Goal: Complete application form: Complete application form

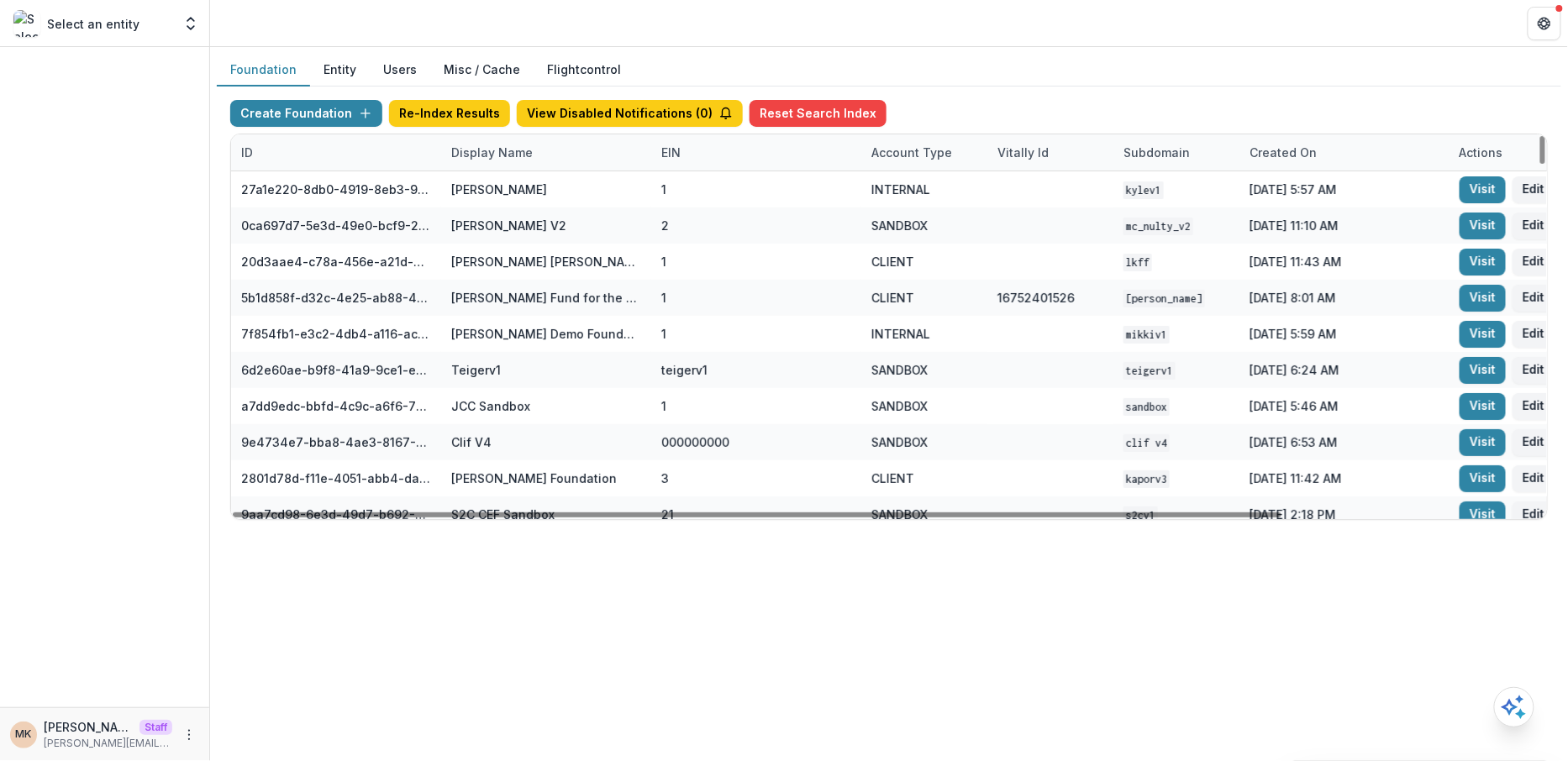
click at [479, 155] on div "Display Name" at bounding box center [491, 152] width 101 height 17
click at [477, 194] on input at bounding box center [544, 189] width 202 height 27
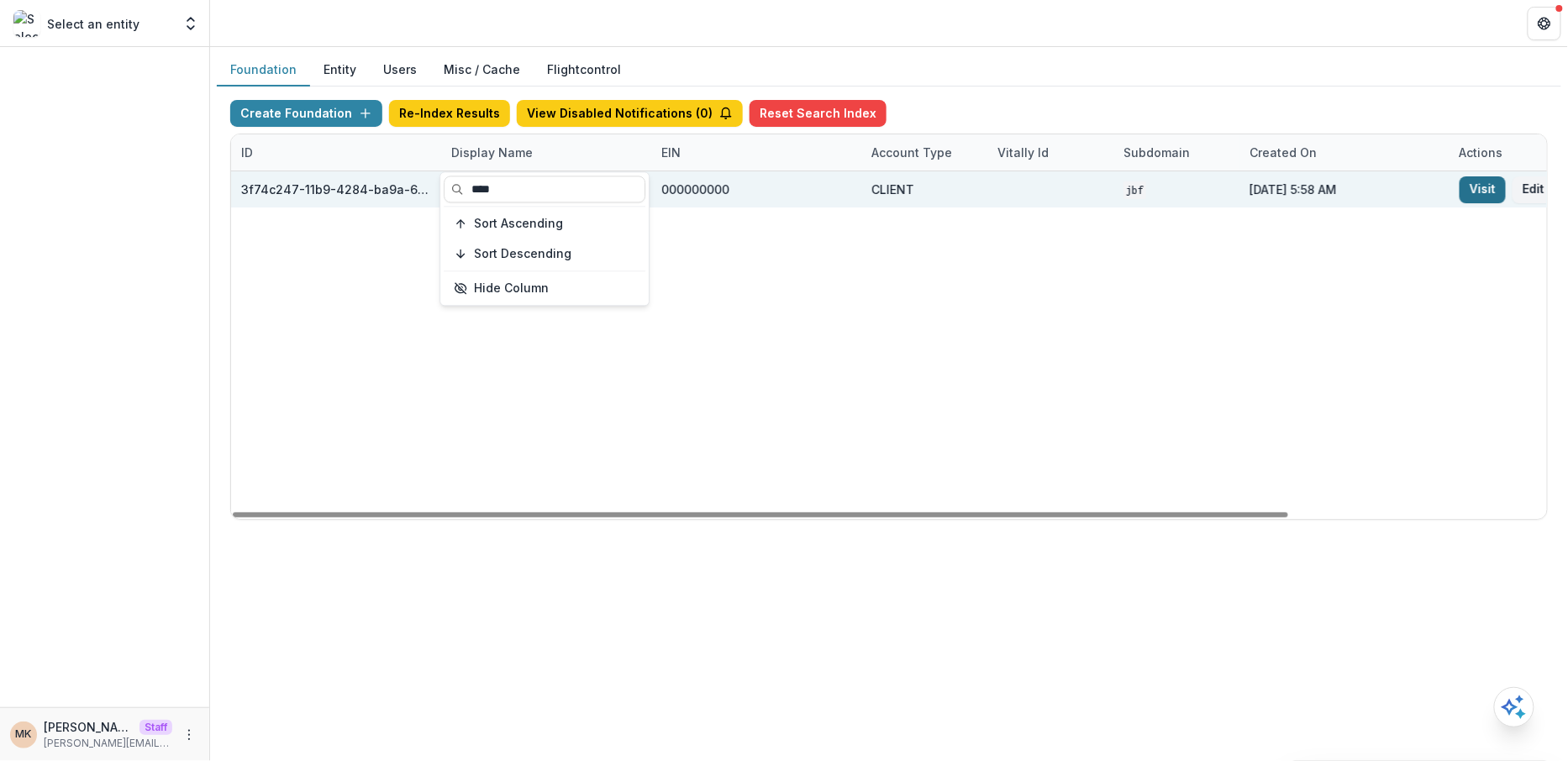
type input "****"
click at [1487, 184] on link "Visit" at bounding box center [1481, 190] width 46 height 27
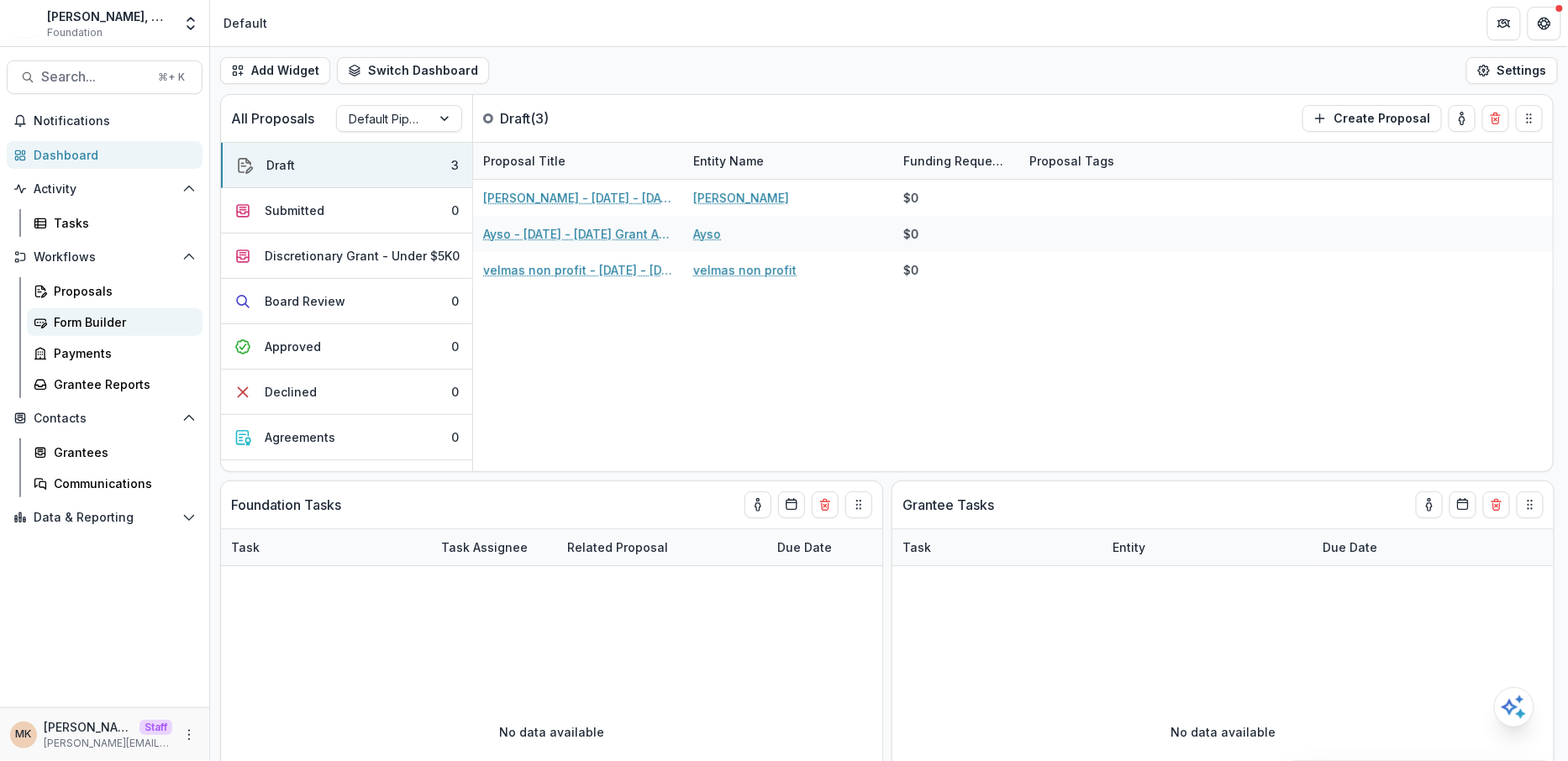
click at [107, 310] on link "Form Builder" at bounding box center [114, 322] width 176 height 28
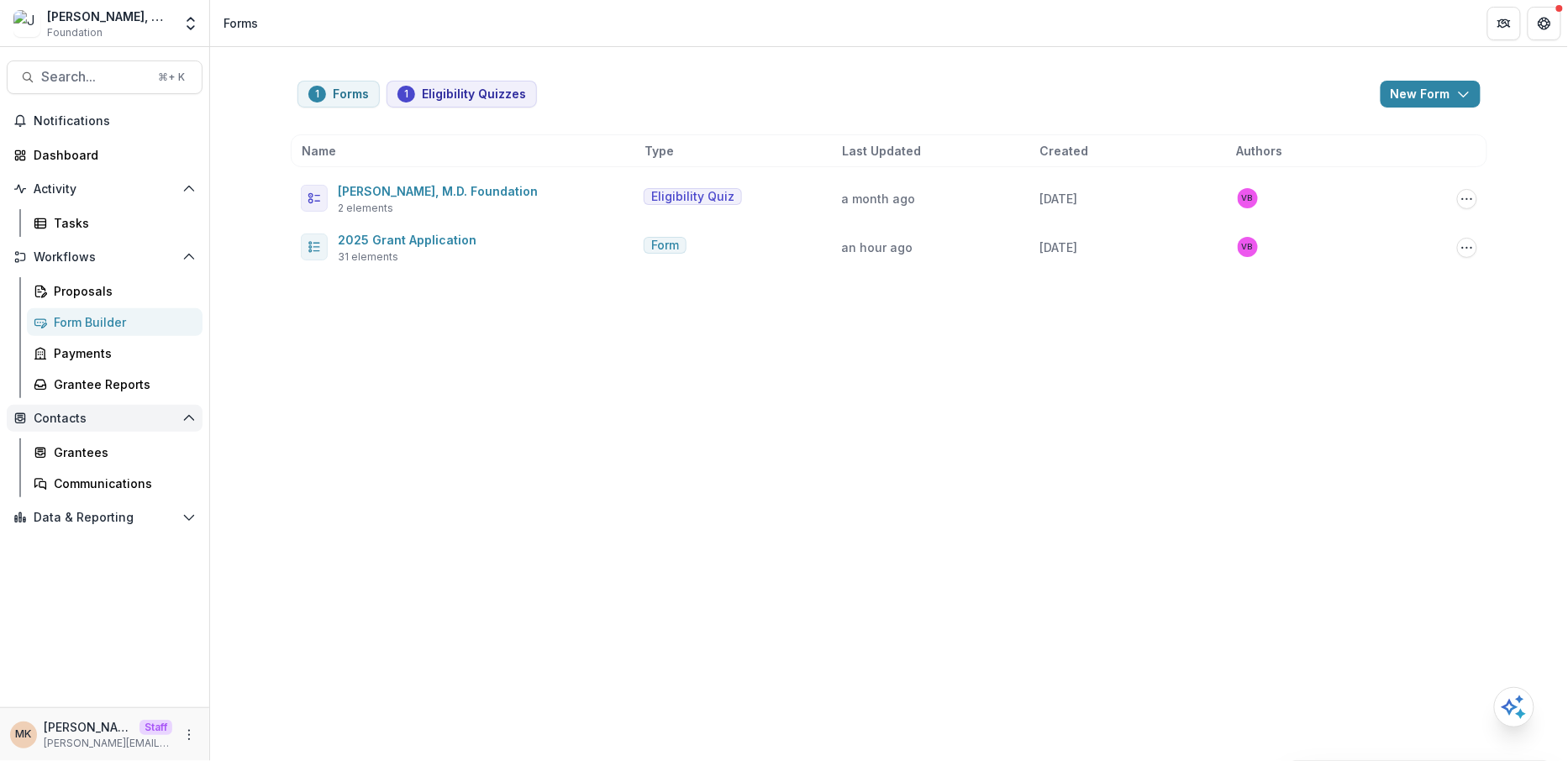
click at [59, 428] on button "Contacts" at bounding box center [105, 417] width 196 height 27
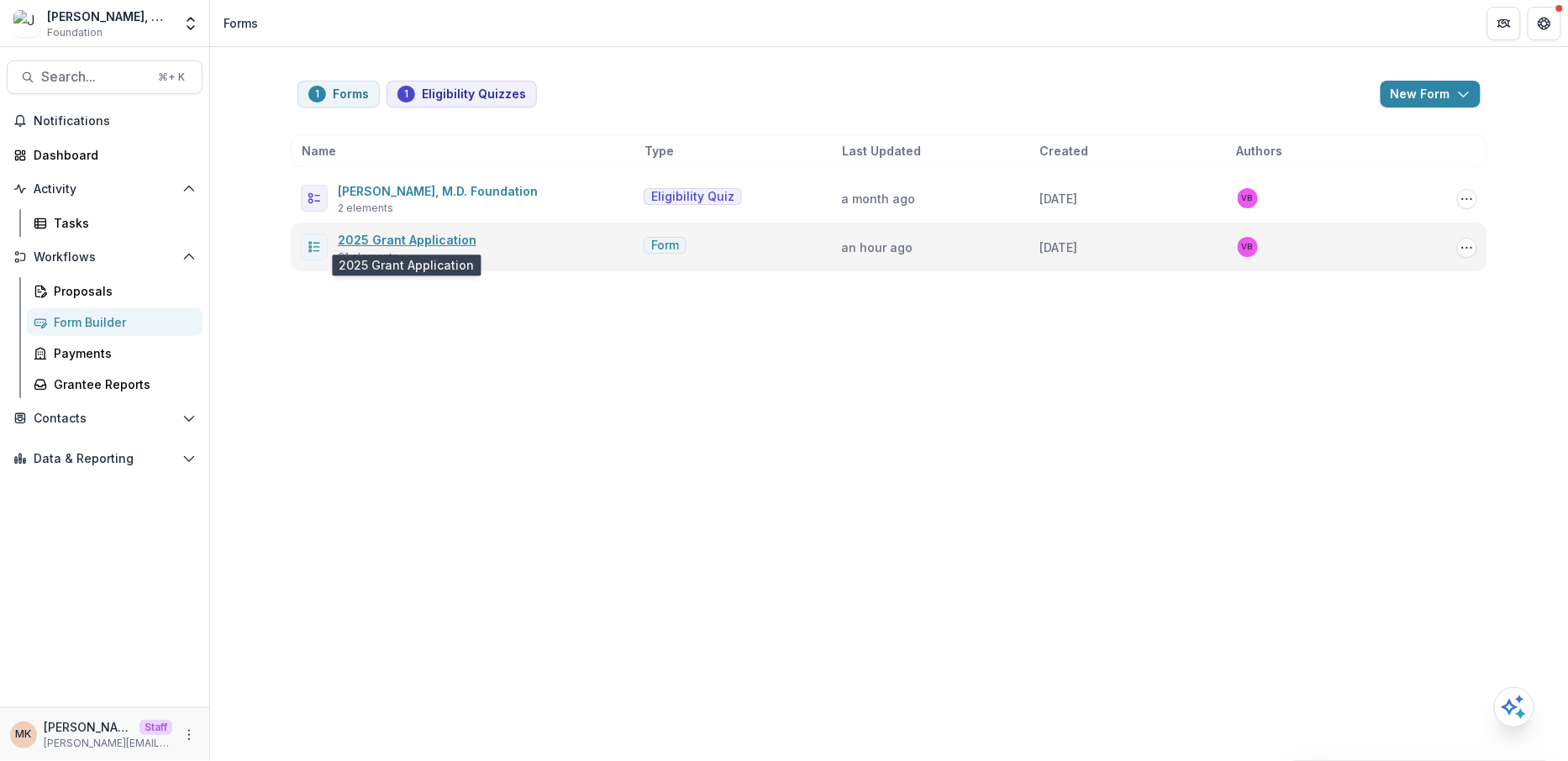
click at [414, 238] on link "2025 Grant Application" at bounding box center [407, 240] width 139 height 14
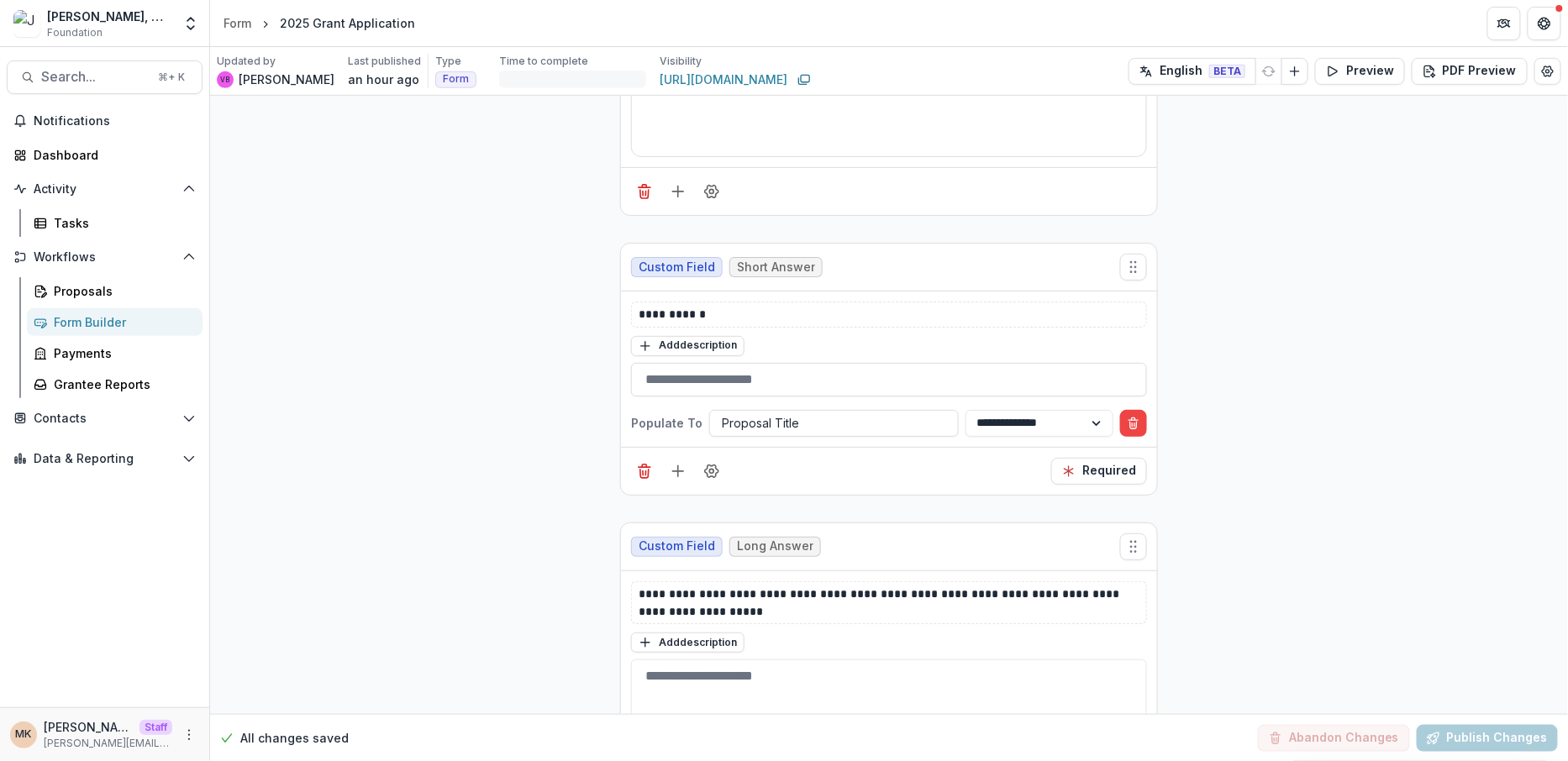
scroll to position [309, 0]
click at [1358, 68] on button "Preview" at bounding box center [1360, 71] width 90 height 27
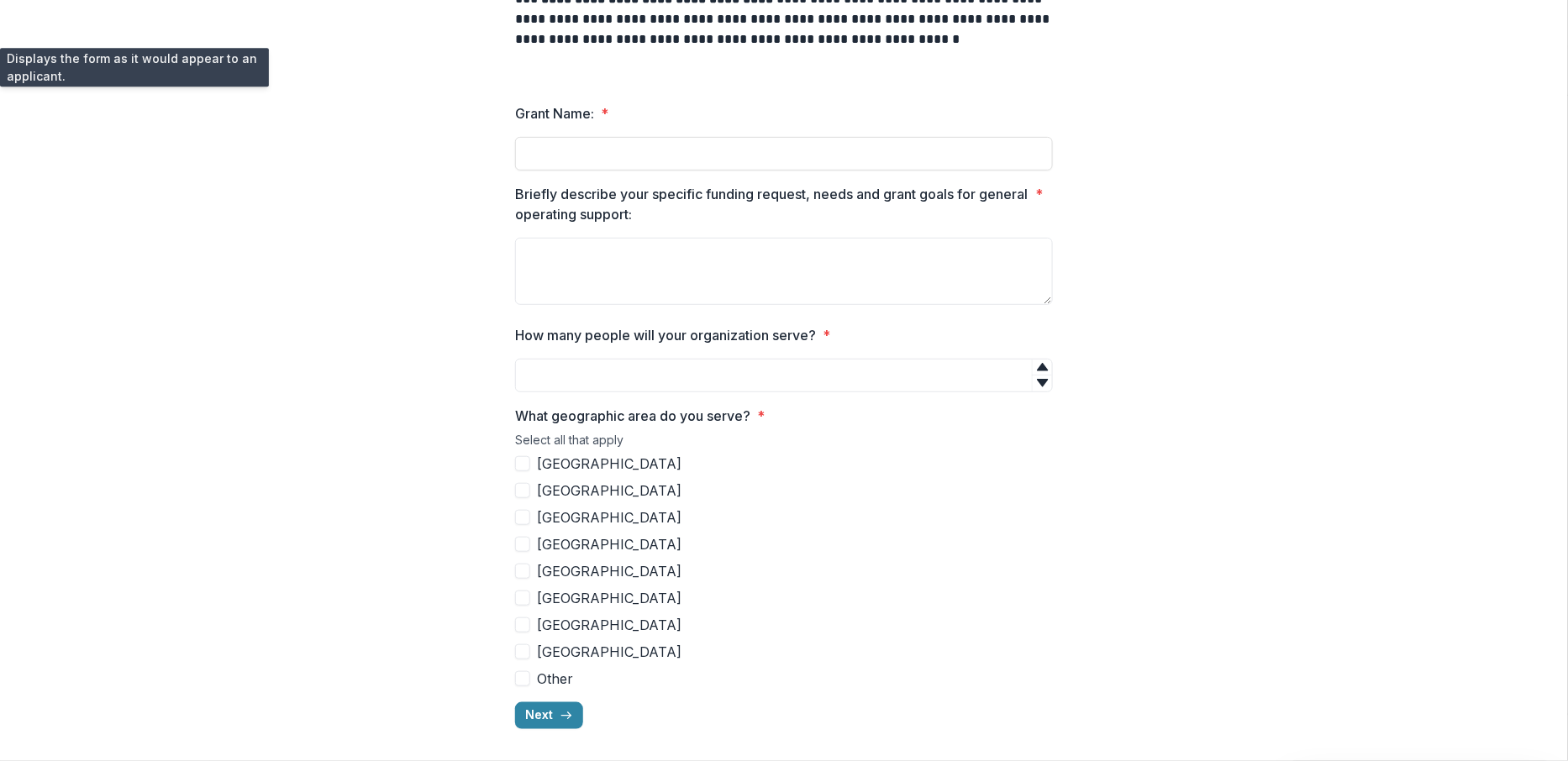
scroll to position [0, 0]
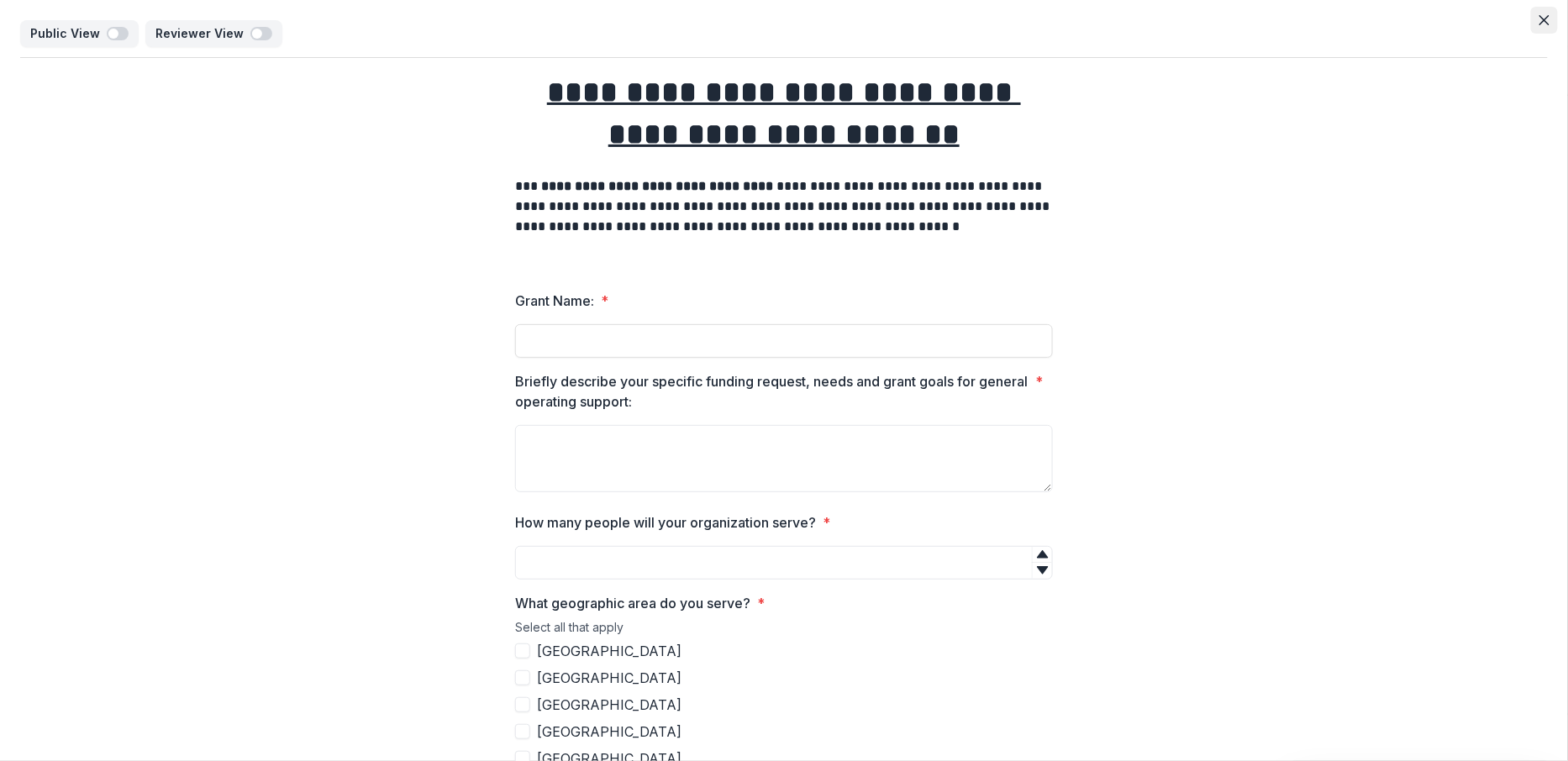
click at [1540, 23] on icon "Close" at bounding box center [1545, 20] width 10 height 10
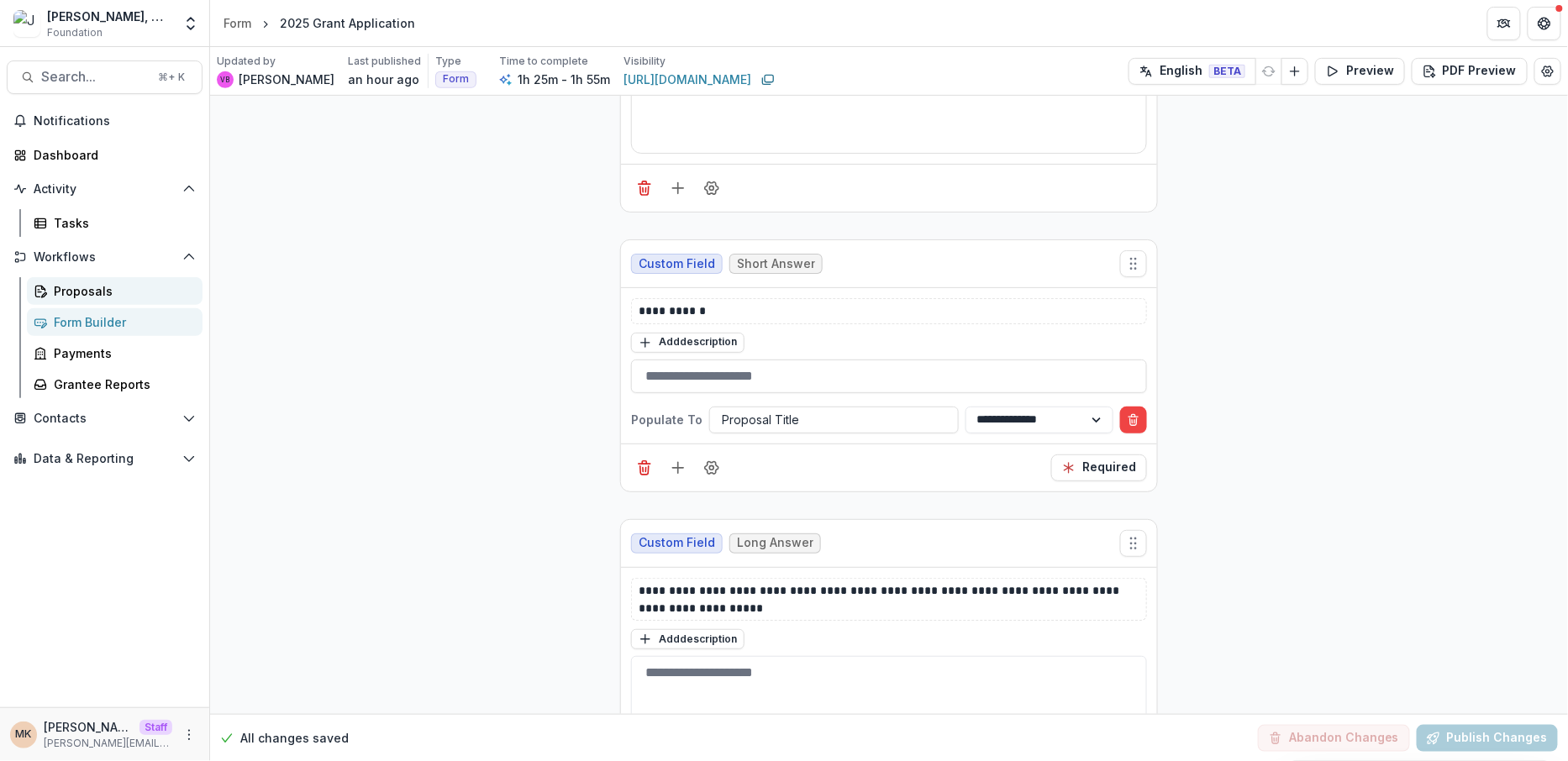
click at [111, 293] on div "Proposals" at bounding box center [121, 291] width 135 height 17
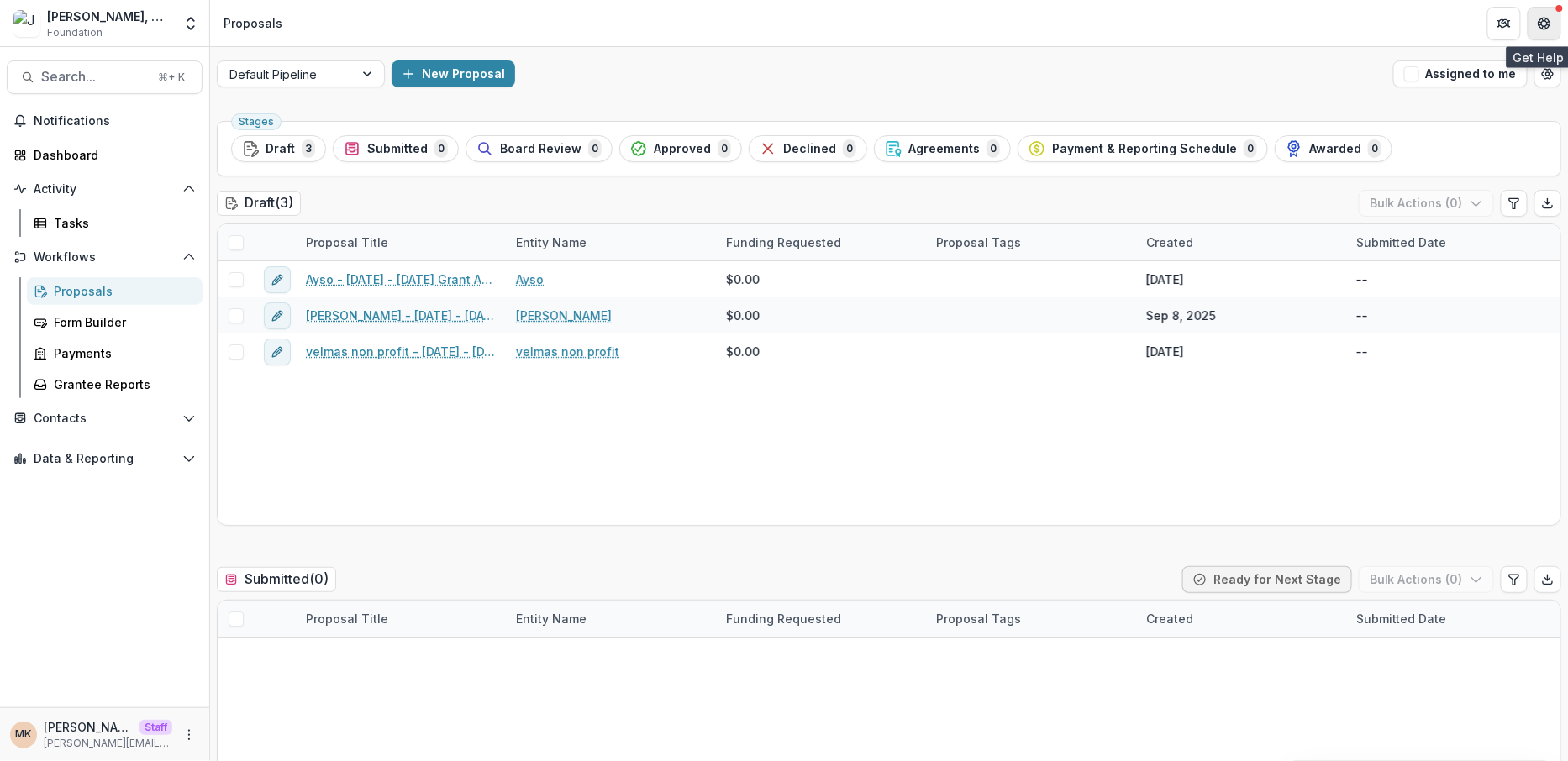
click at [1545, 22] on icon "Get Help" at bounding box center [1545, 23] width 14 height 14
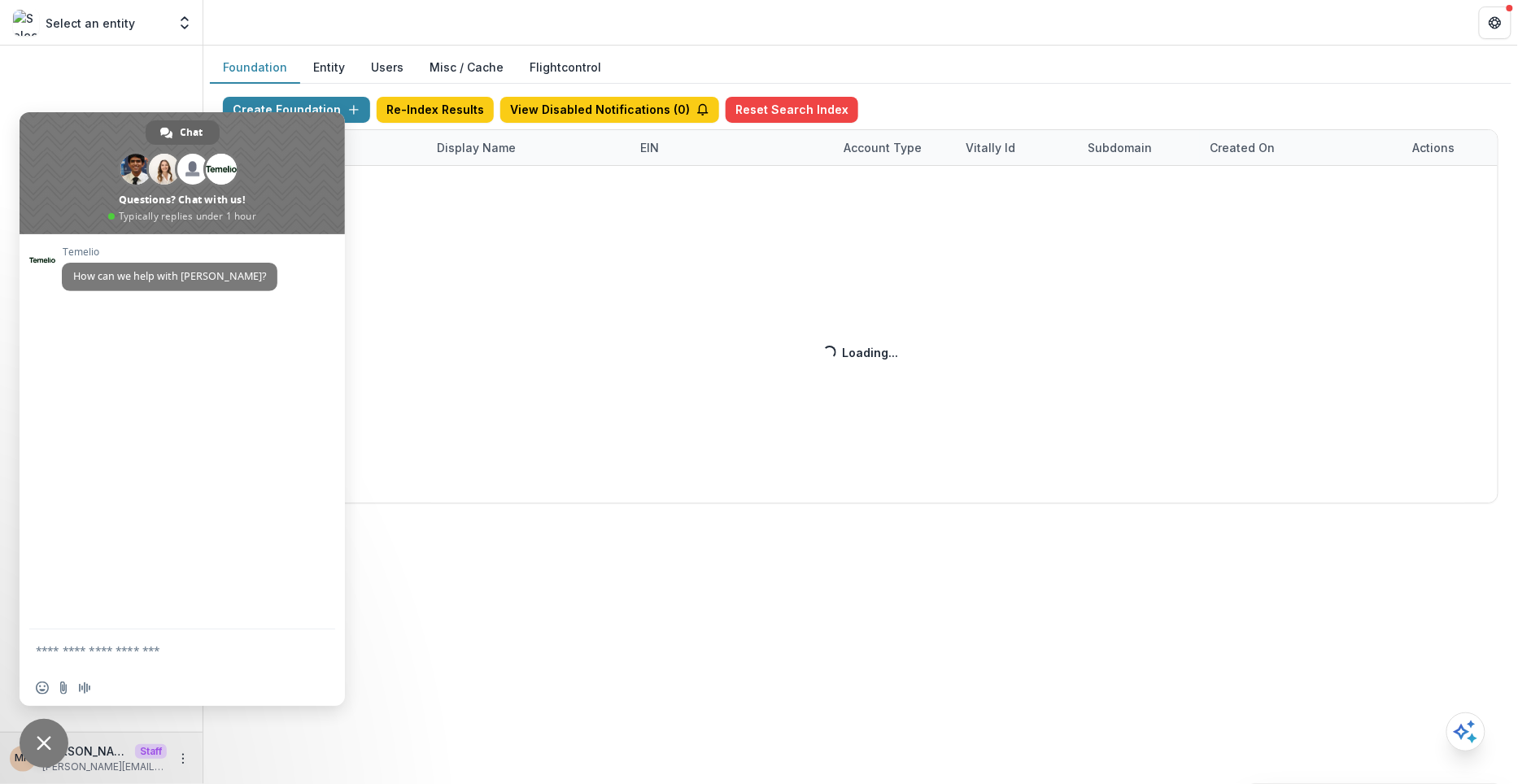
click at [47, 750] on span "Close chat" at bounding box center [44, 743] width 49 height 49
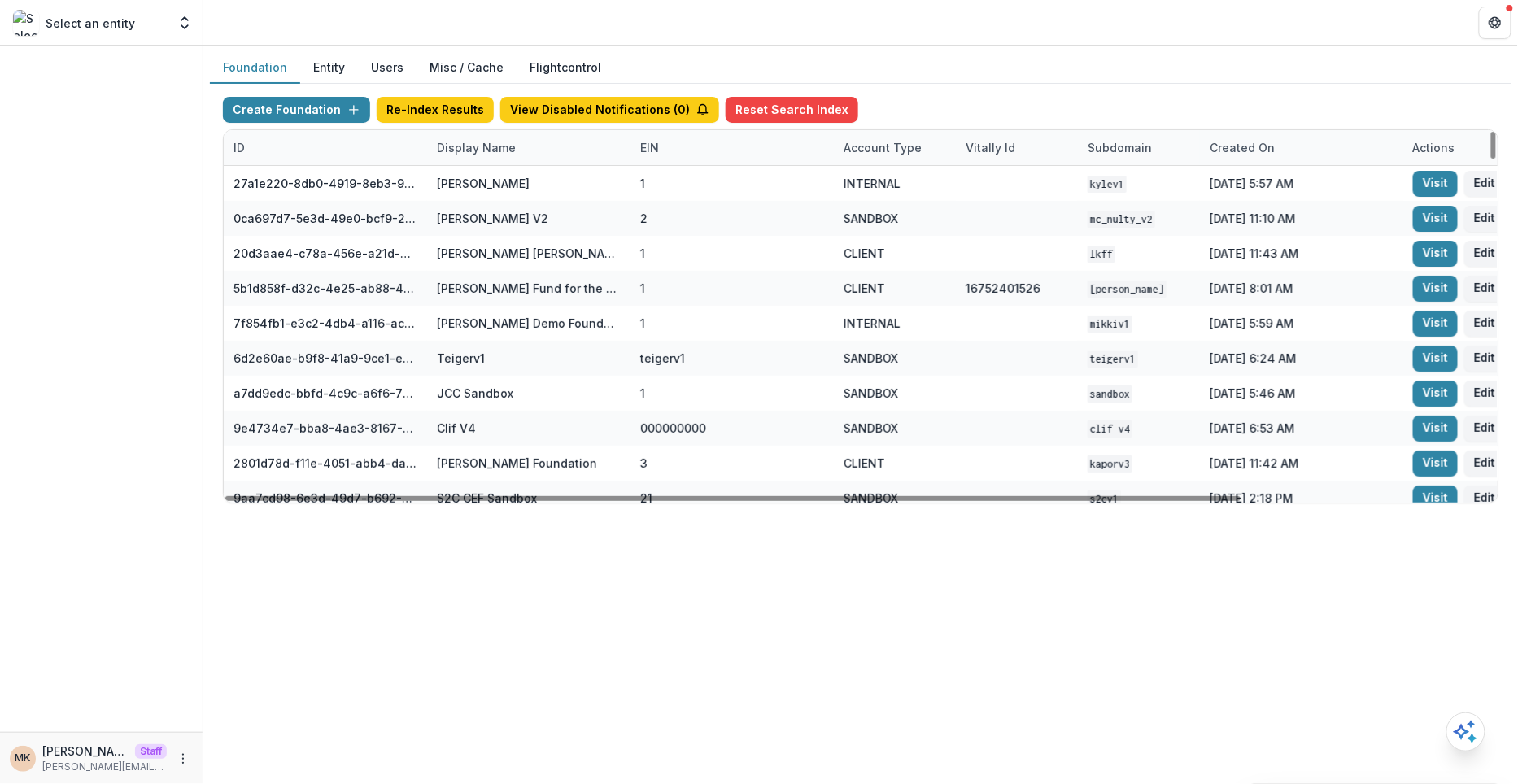
click at [498, 150] on div "Display Name" at bounding box center [476, 148] width 98 height 17
click at [453, 190] on input at bounding box center [527, 183] width 195 height 26
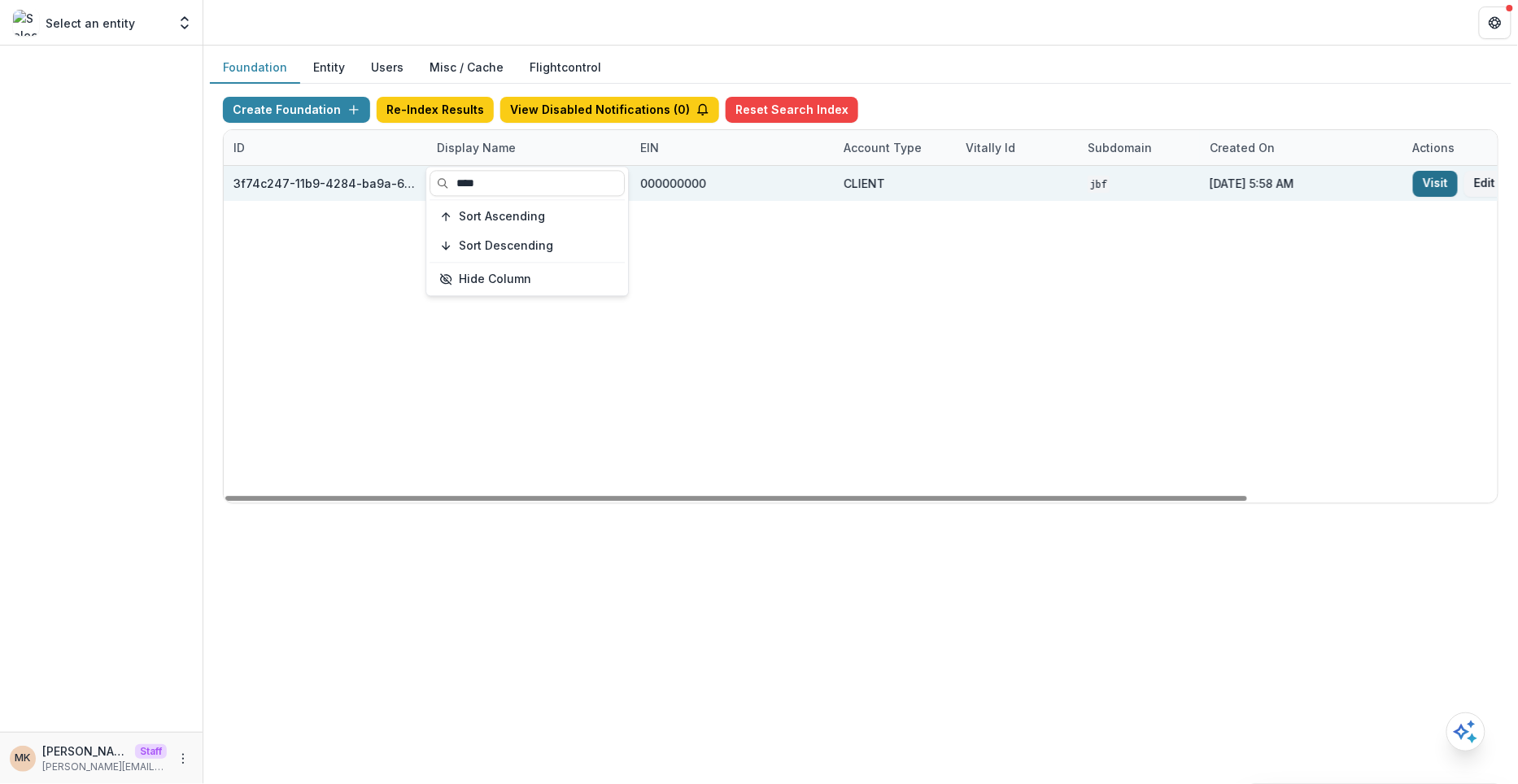
type input "****"
click at [1431, 190] on link "Visit" at bounding box center [1434, 184] width 44 height 26
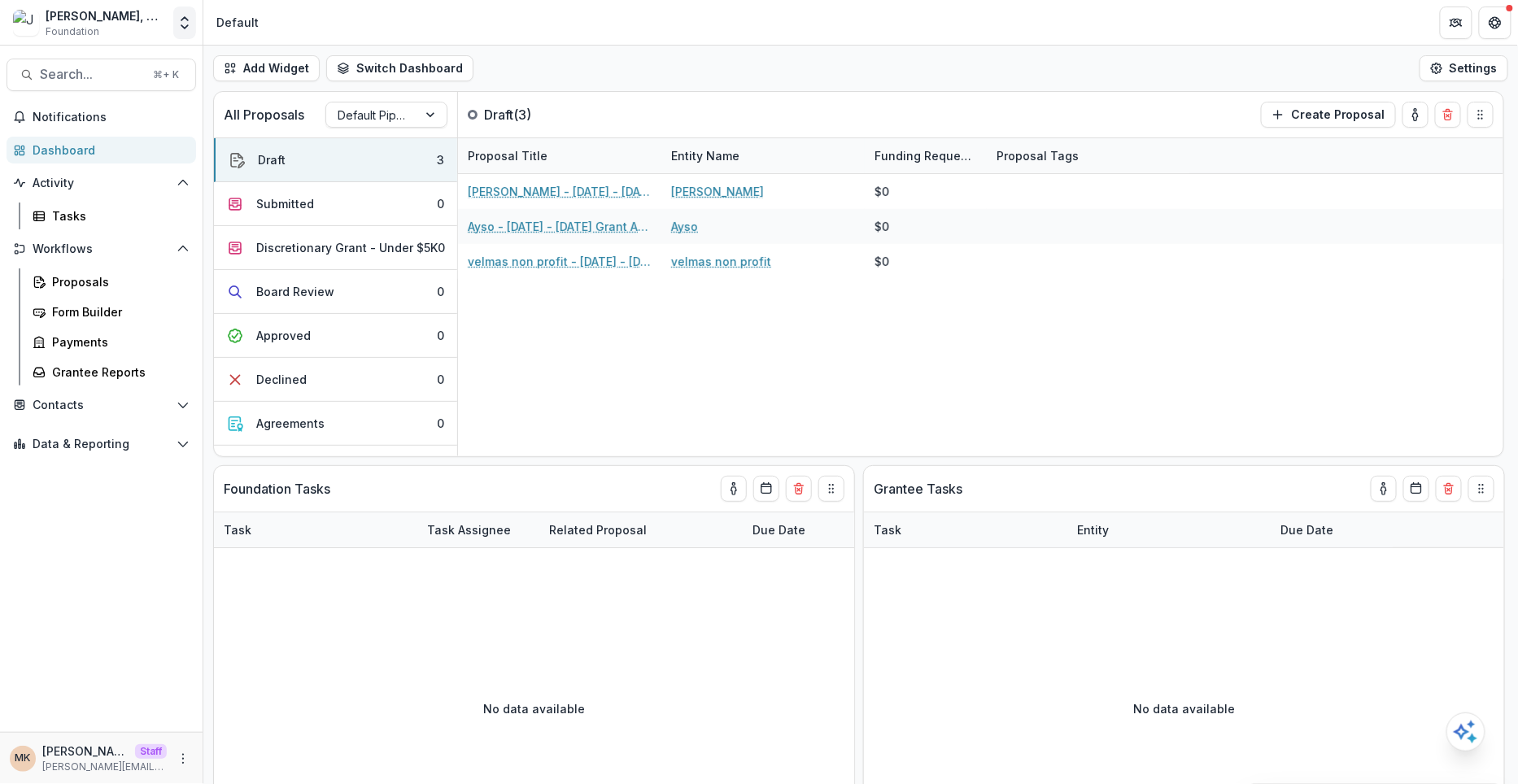
click at [181, 23] on icon "Open entity switcher" at bounding box center [184, 22] width 16 height 16
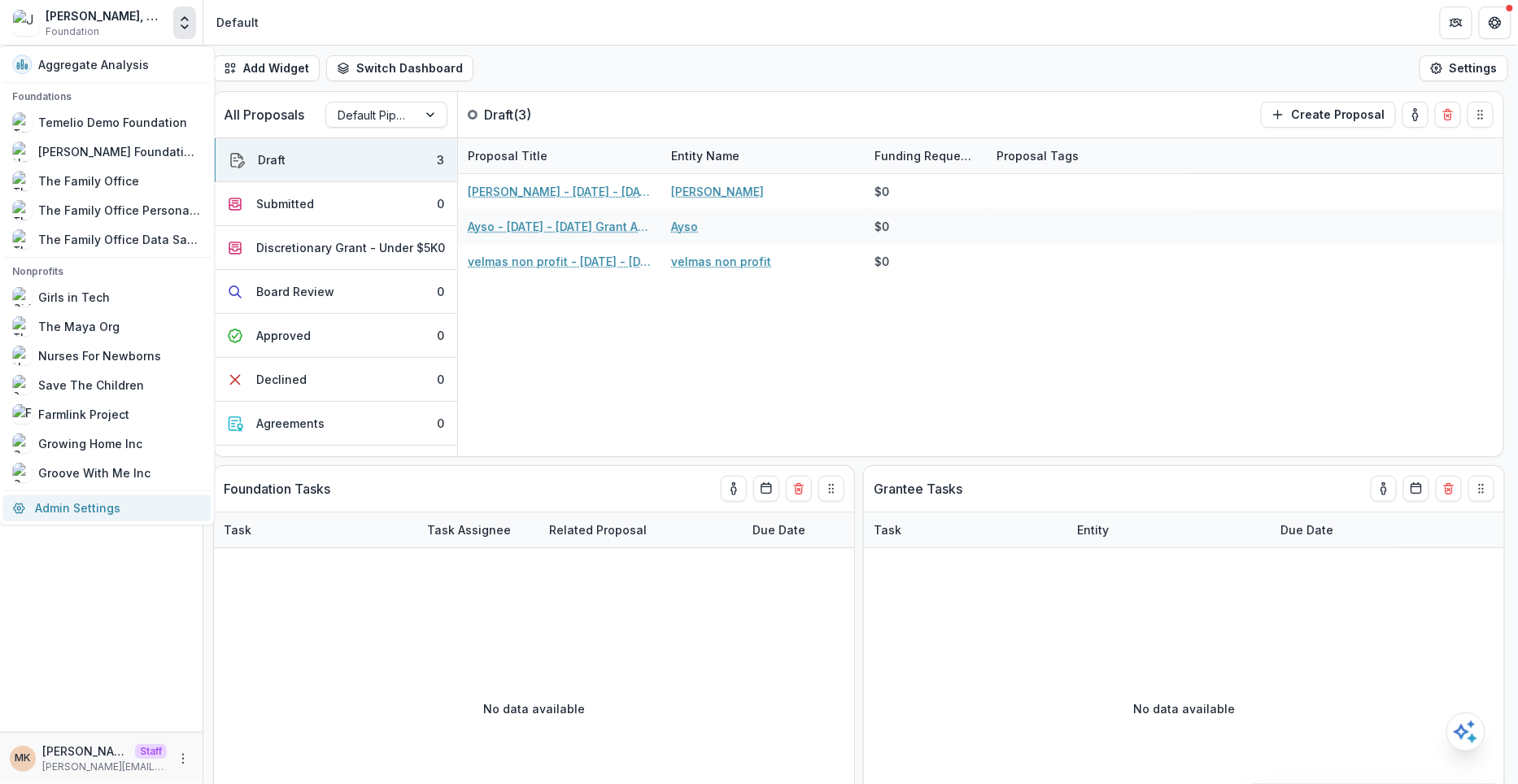
click at [56, 503] on link "Admin Settings" at bounding box center [107, 508] width 208 height 27
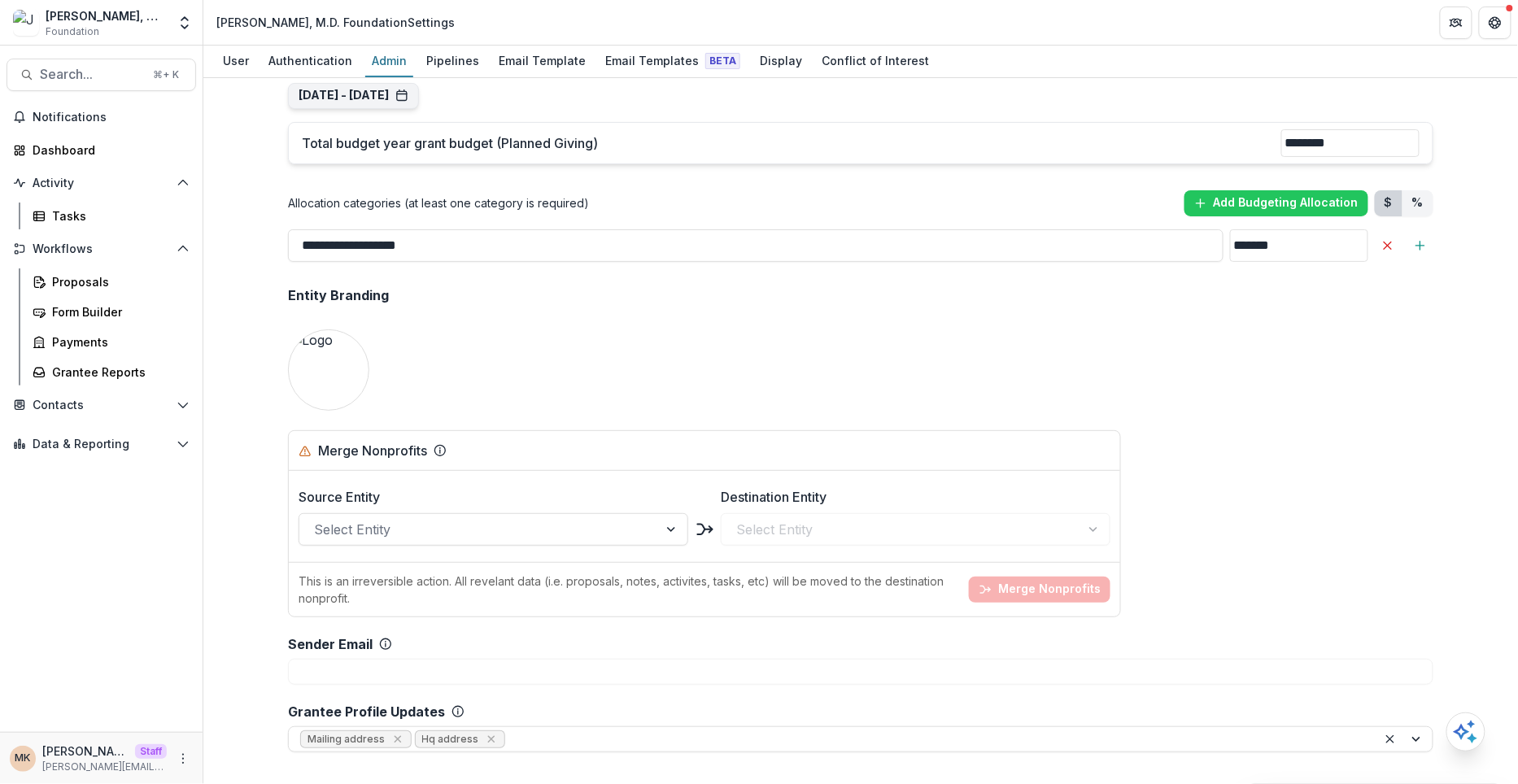
scroll to position [1189, 0]
click at [321, 365] on button "Update" at bounding box center [329, 371] width 61 height 26
click at [186, 16] on icon "Open entity switcher" at bounding box center [184, 22] width 16 height 16
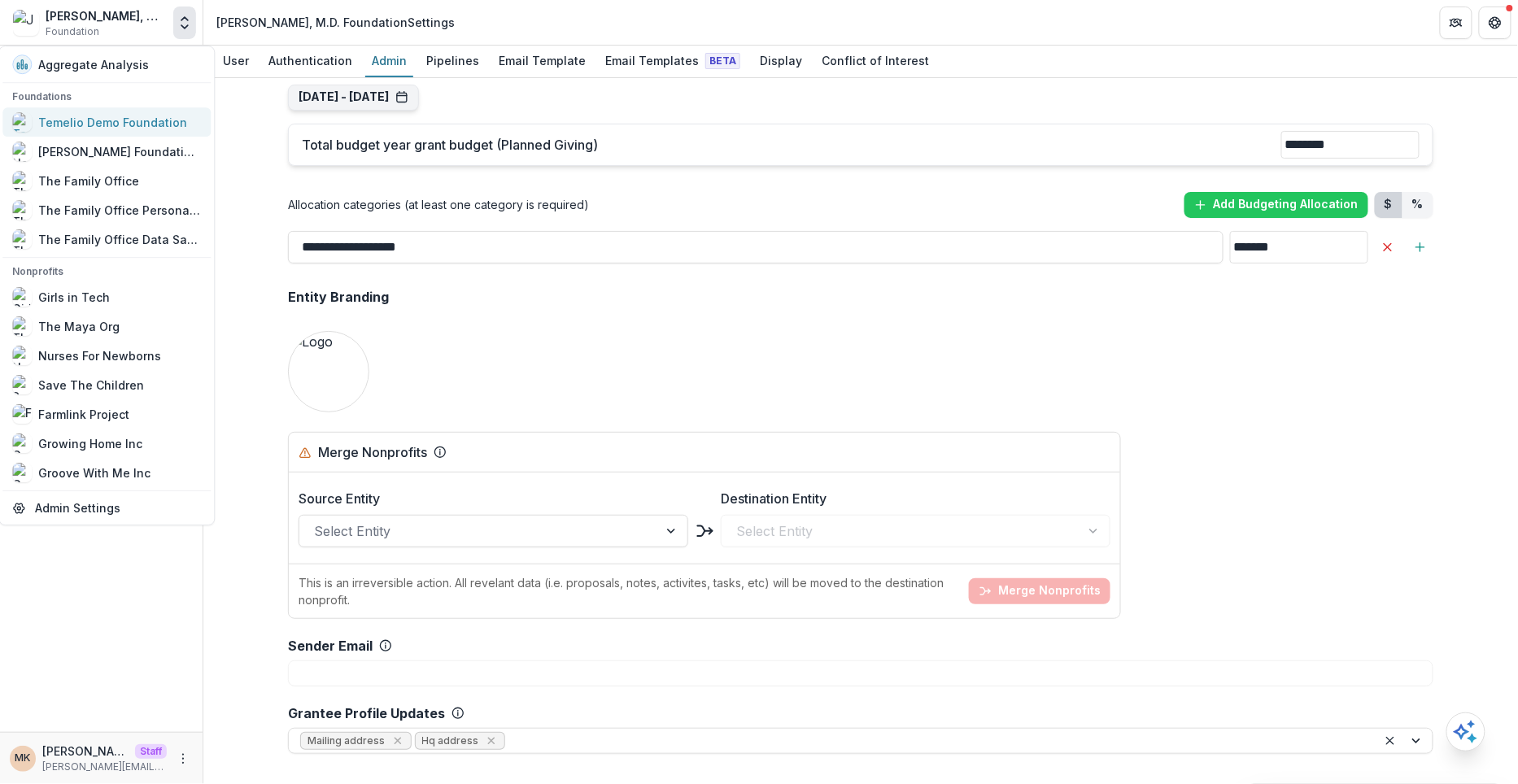
click at [141, 121] on div "Temelio Demo Foundation" at bounding box center [112, 122] width 148 height 17
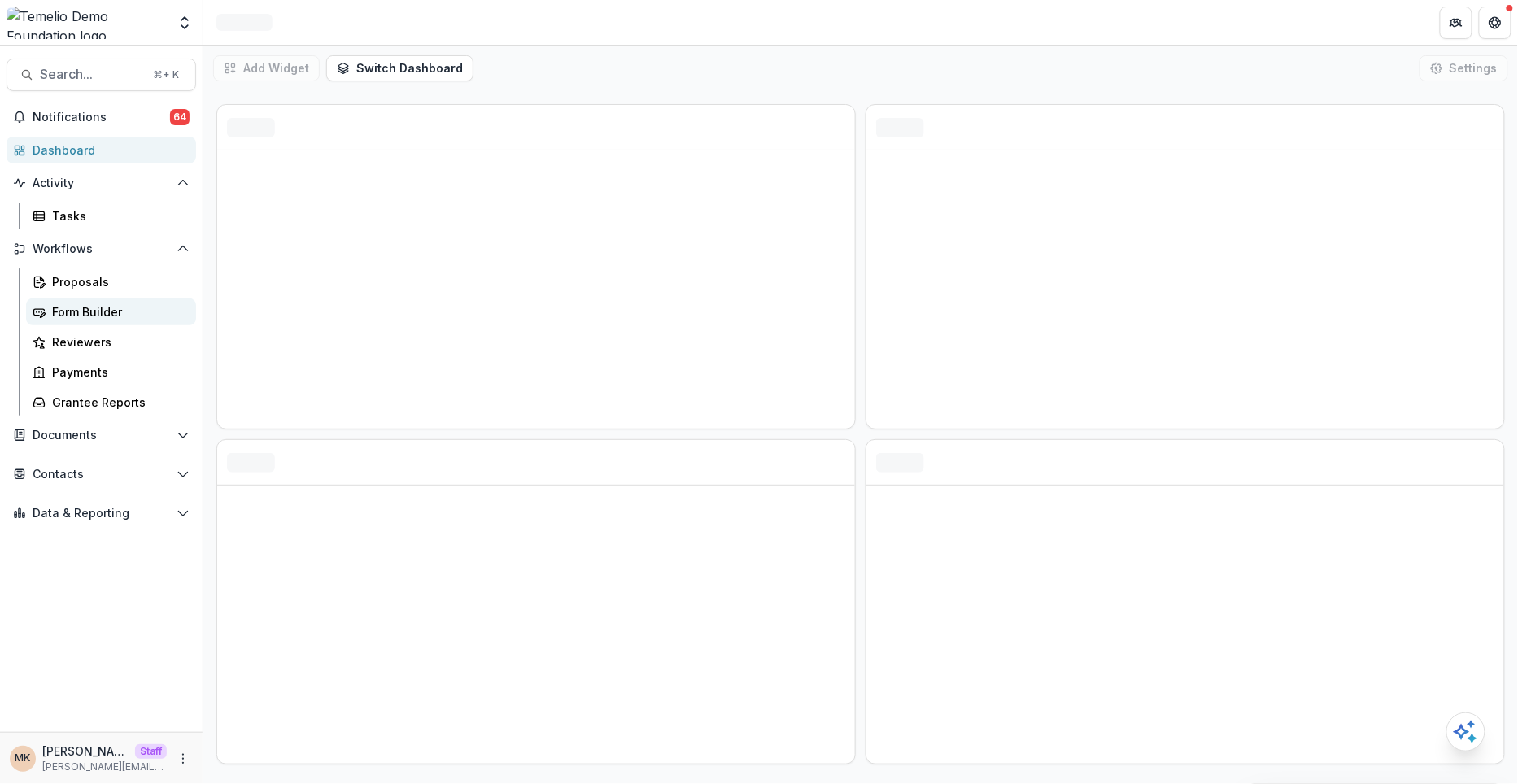
click at [92, 309] on div "Form Builder" at bounding box center [117, 312] width 131 height 17
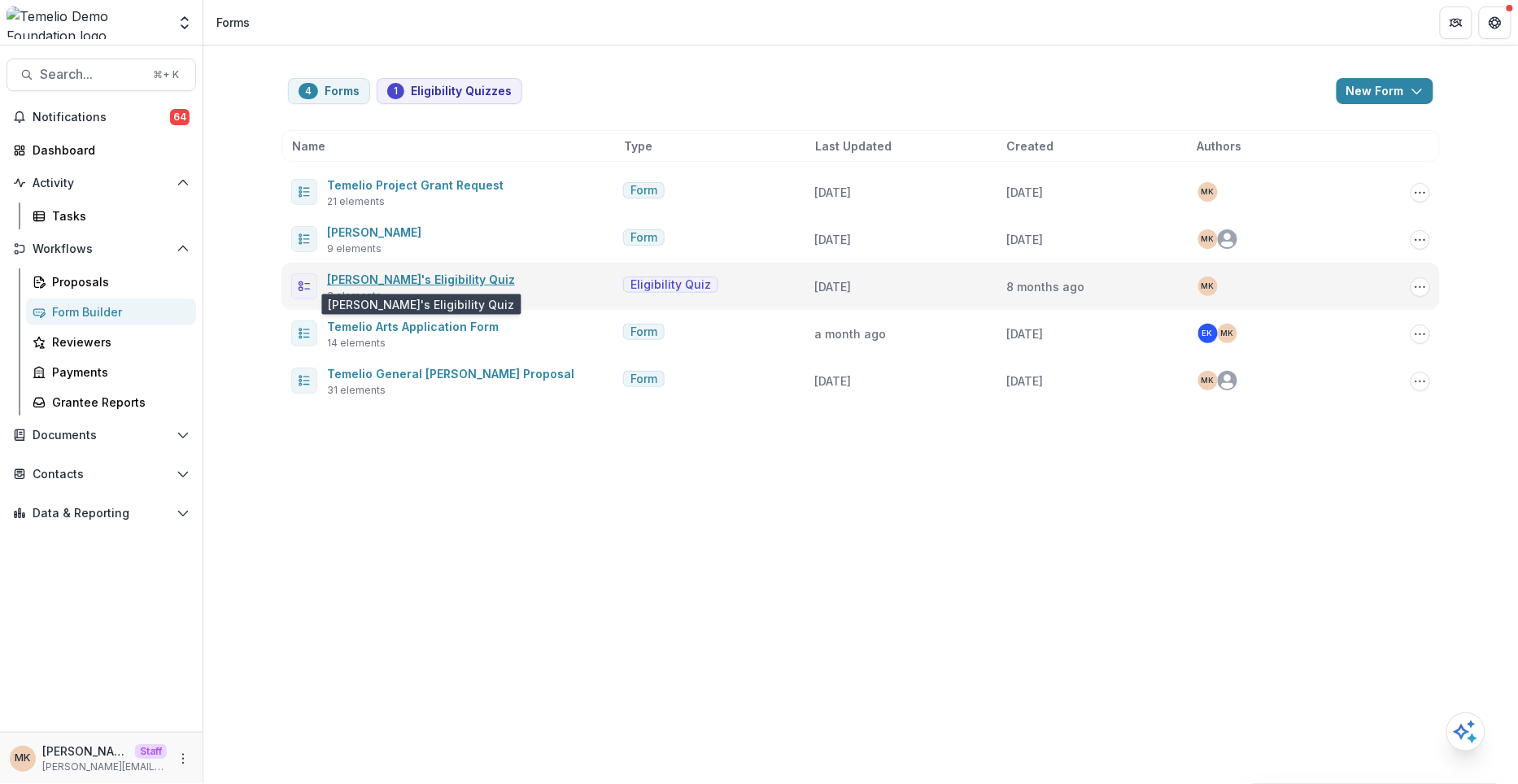
click at [361, 276] on link "[PERSON_NAME]'s Eligibility Quiz" at bounding box center [421, 279] width 188 height 13
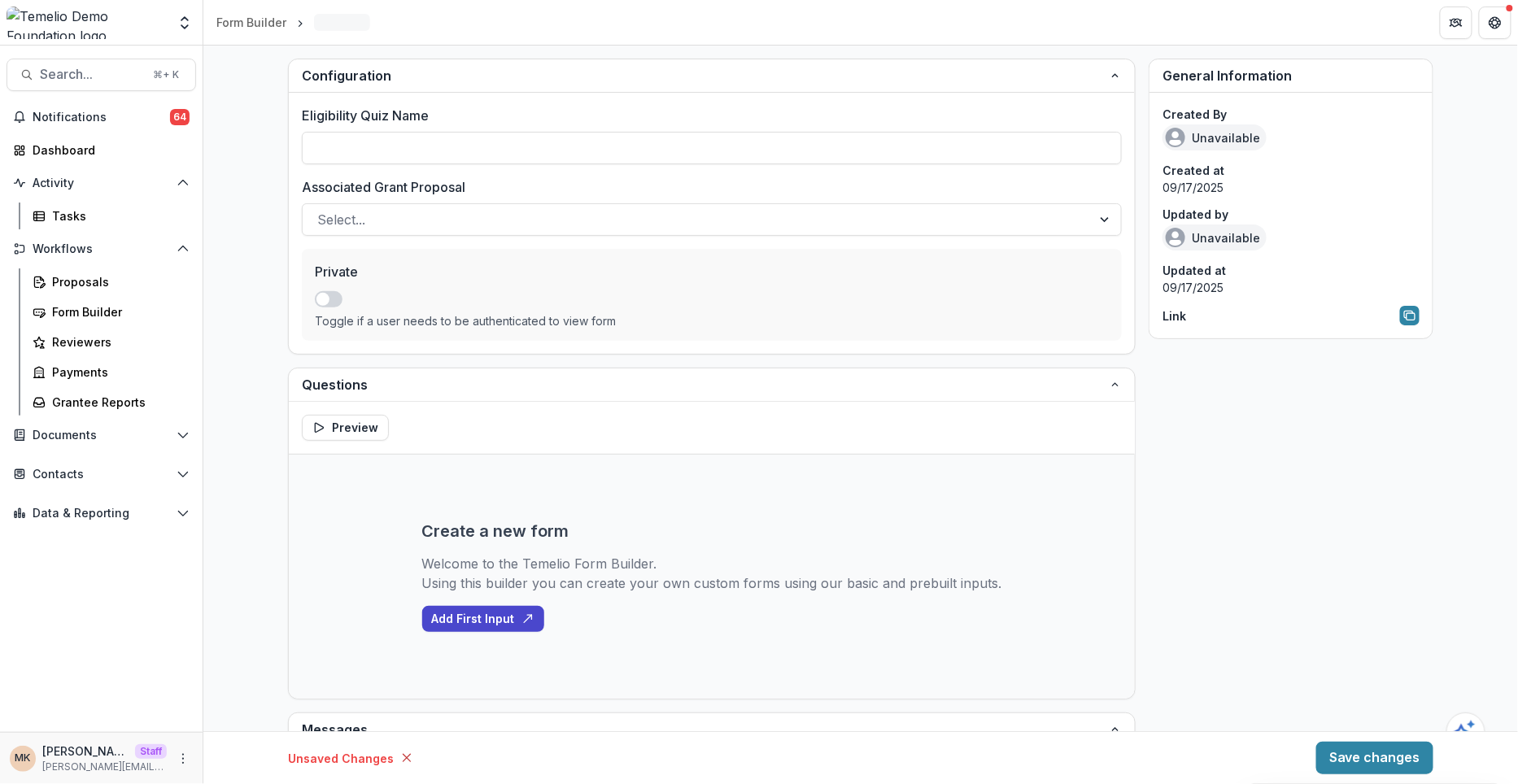
type input "**********"
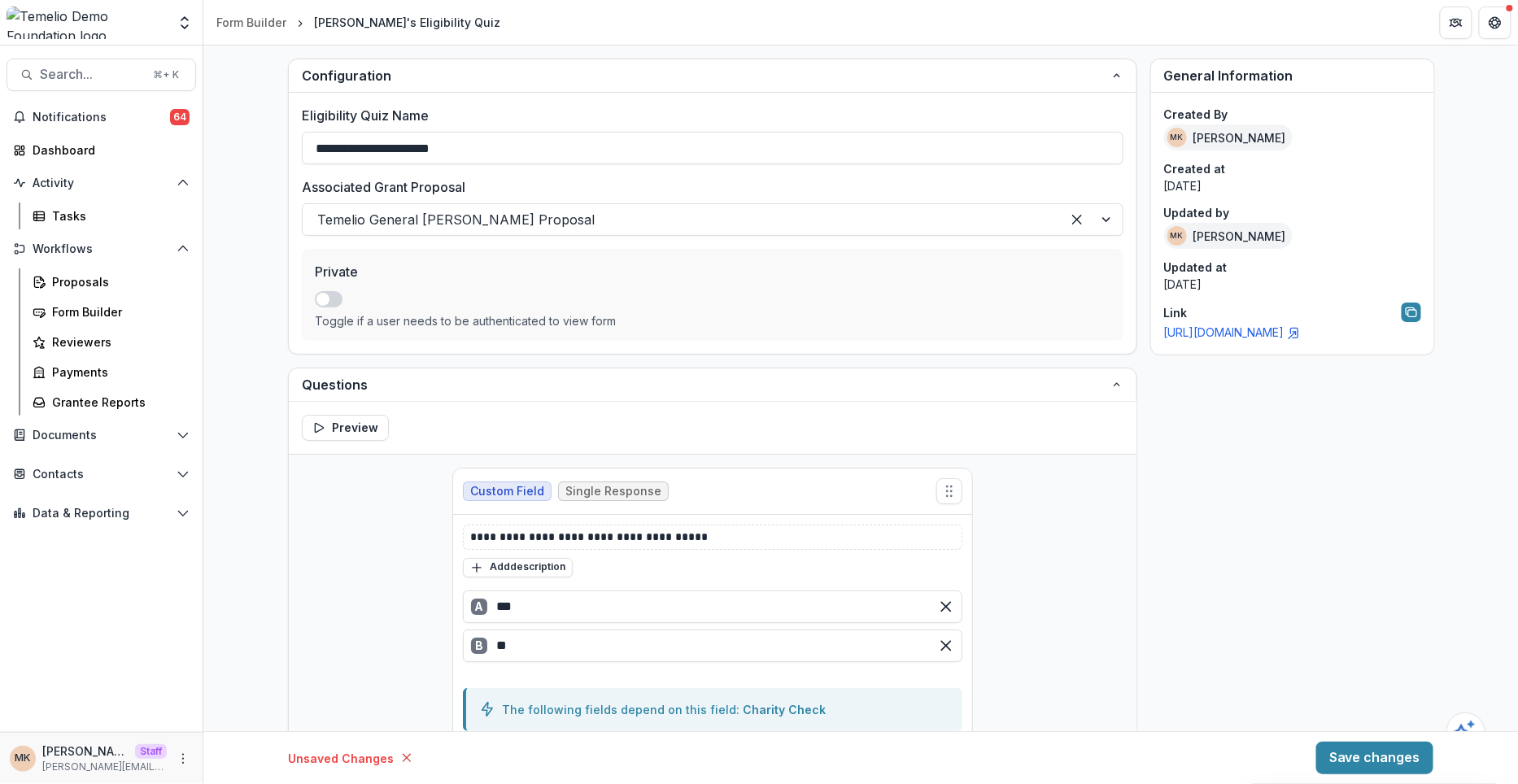
click at [1182, 331] on link "[URL][DOMAIN_NAME]" at bounding box center [1232, 332] width 137 height 13
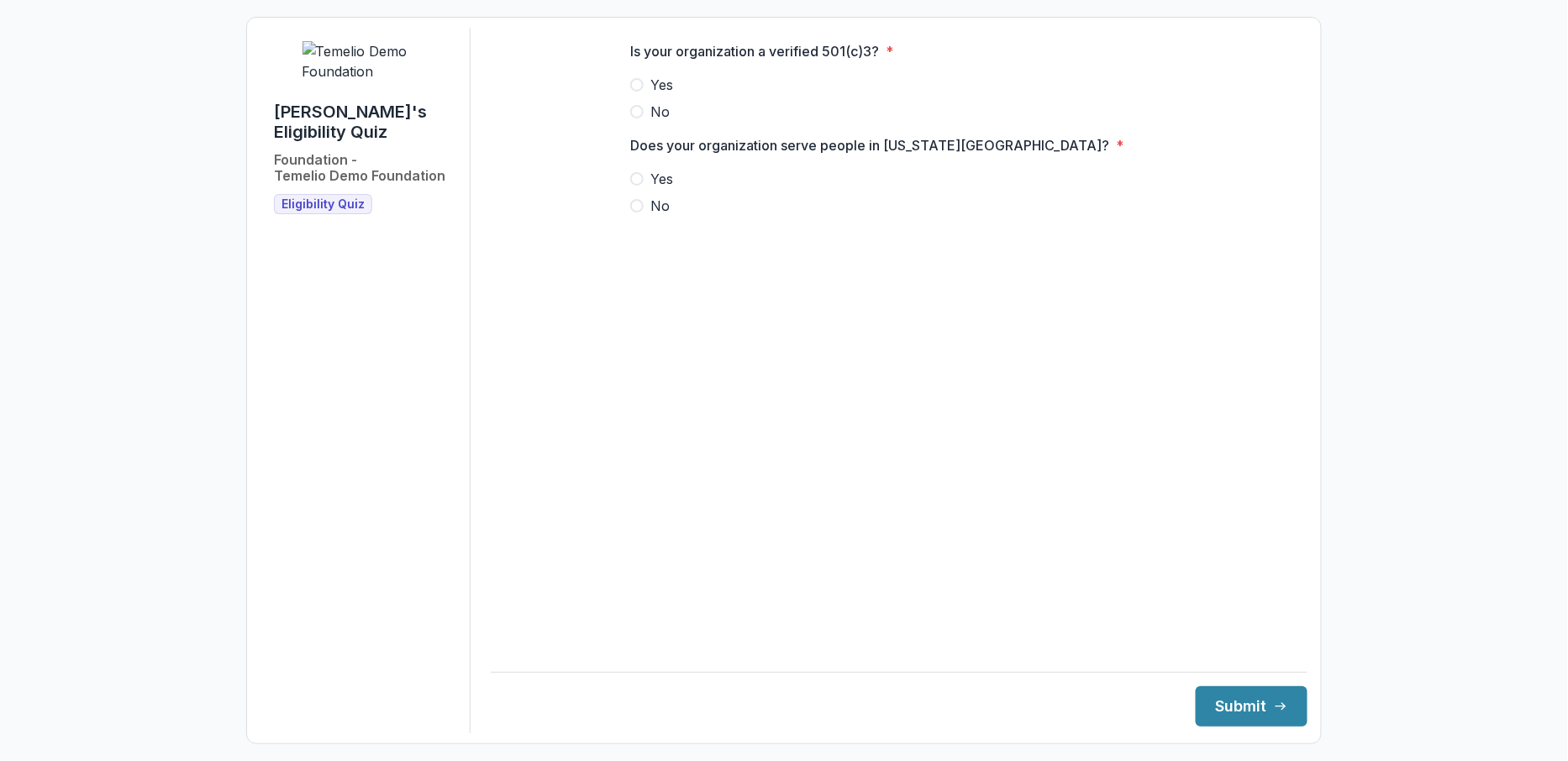
click at [641, 92] on span at bounding box center [637, 85] width 14 height 14
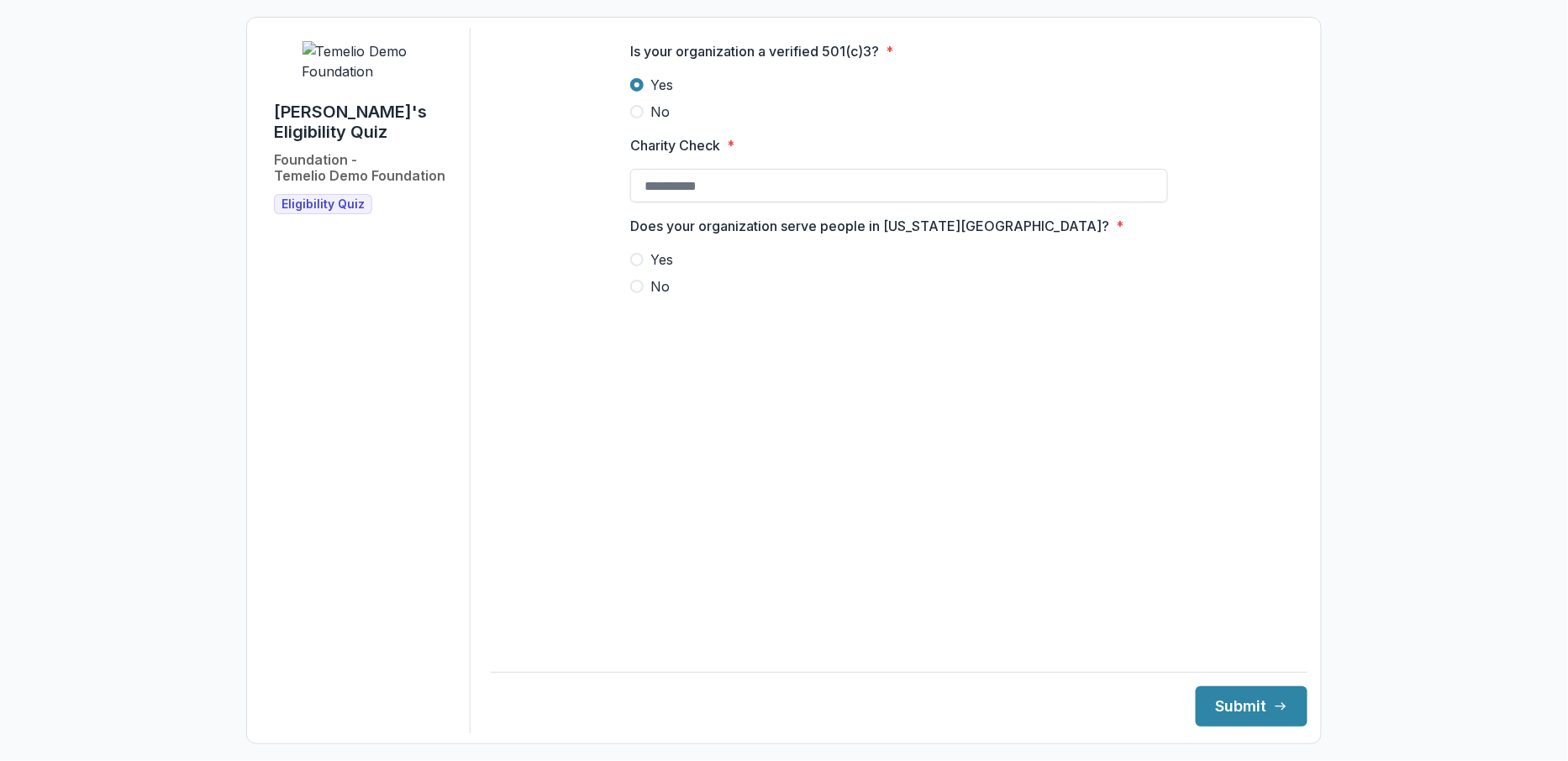
click at [642, 249] on div at bounding box center [898, 246] width 538 height 7
click at [638, 266] on span at bounding box center [637, 260] width 14 height 14
click at [695, 194] on input "Charity Check *" at bounding box center [898, 185] width 538 height 34
paste input "**********"
click at [666, 198] on input "**********" at bounding box center [898, 185] width 538 height 34
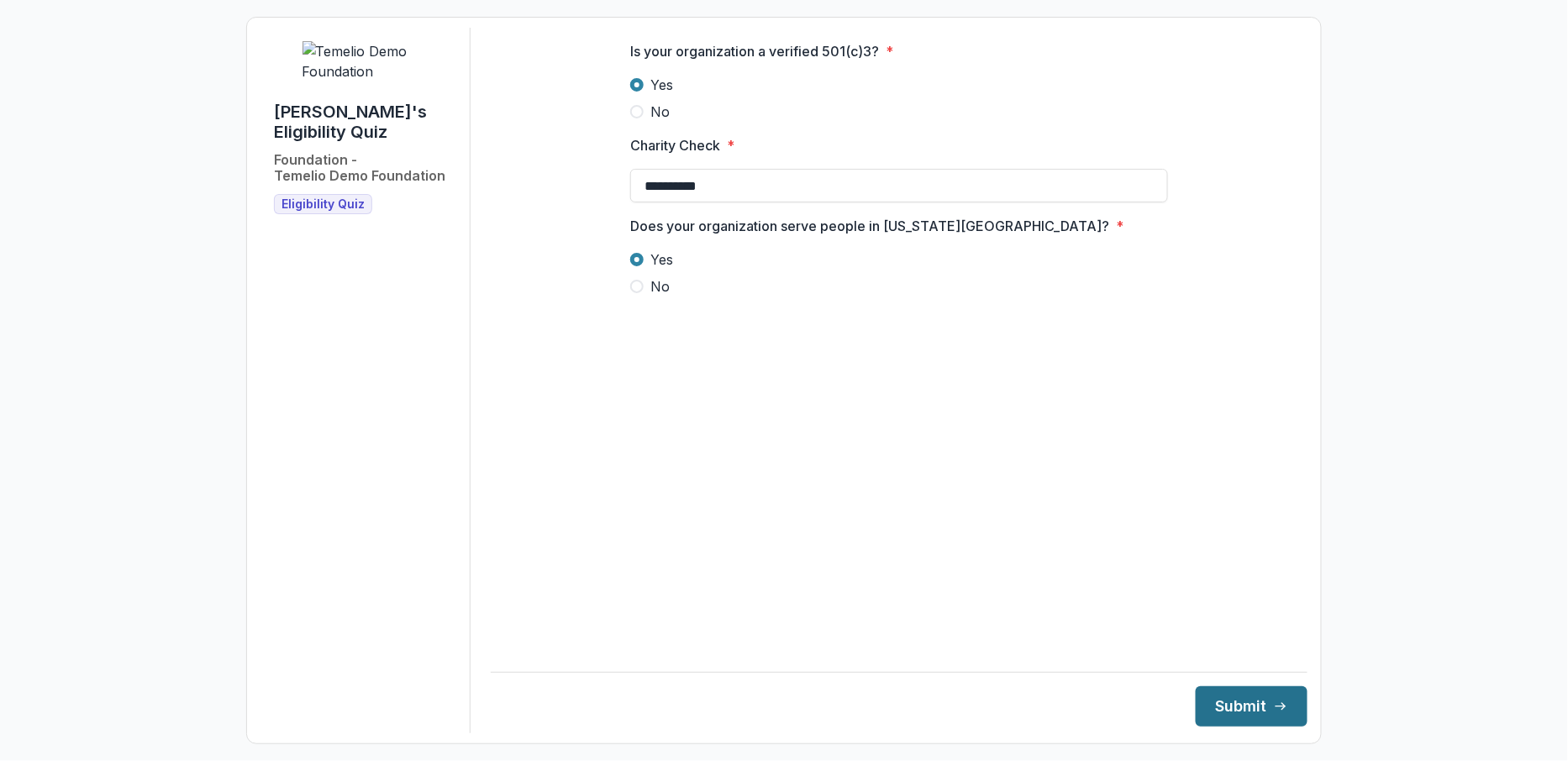
type input "**********"
click at [1195, 710] on button "Submit" at bounding box center [1251, 706] width 112 height 41
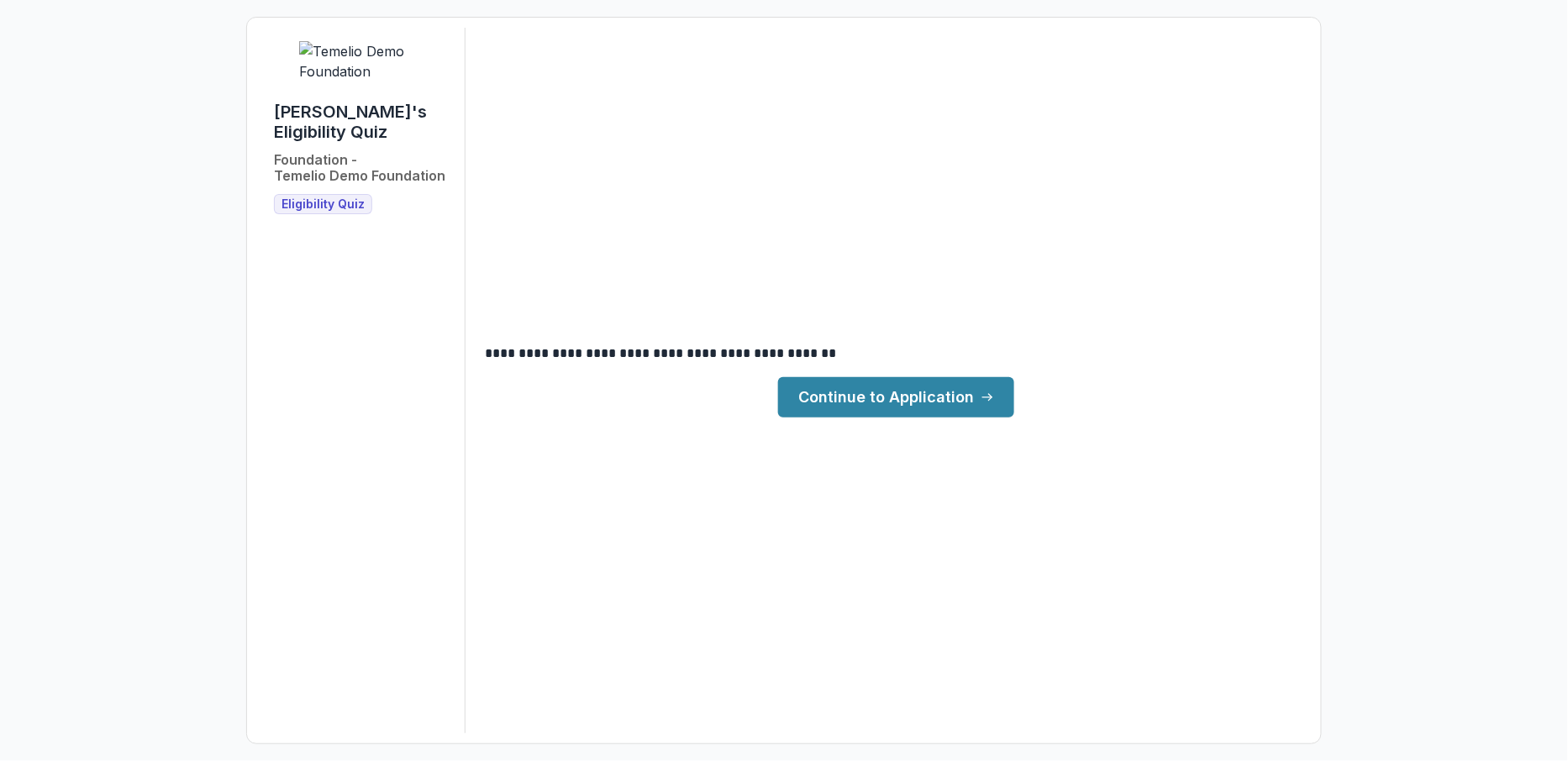
click at [871, 410] on link "Continue to Application" at bounding box center [896, 397] width 236 height 41
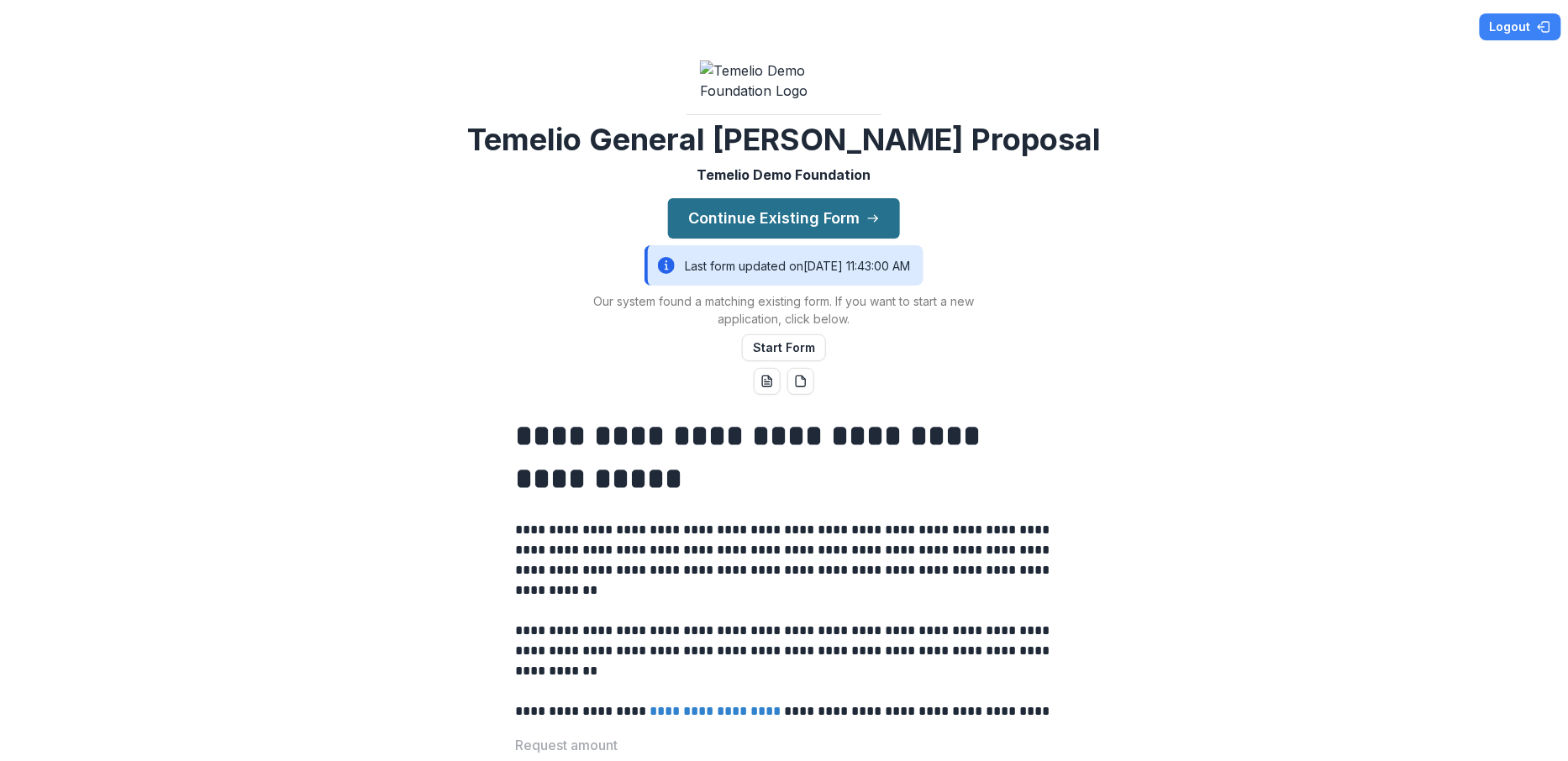
click at [783, 238] on button "Continue Existing Form" at bounding box center [784, 218] width 232 height 41
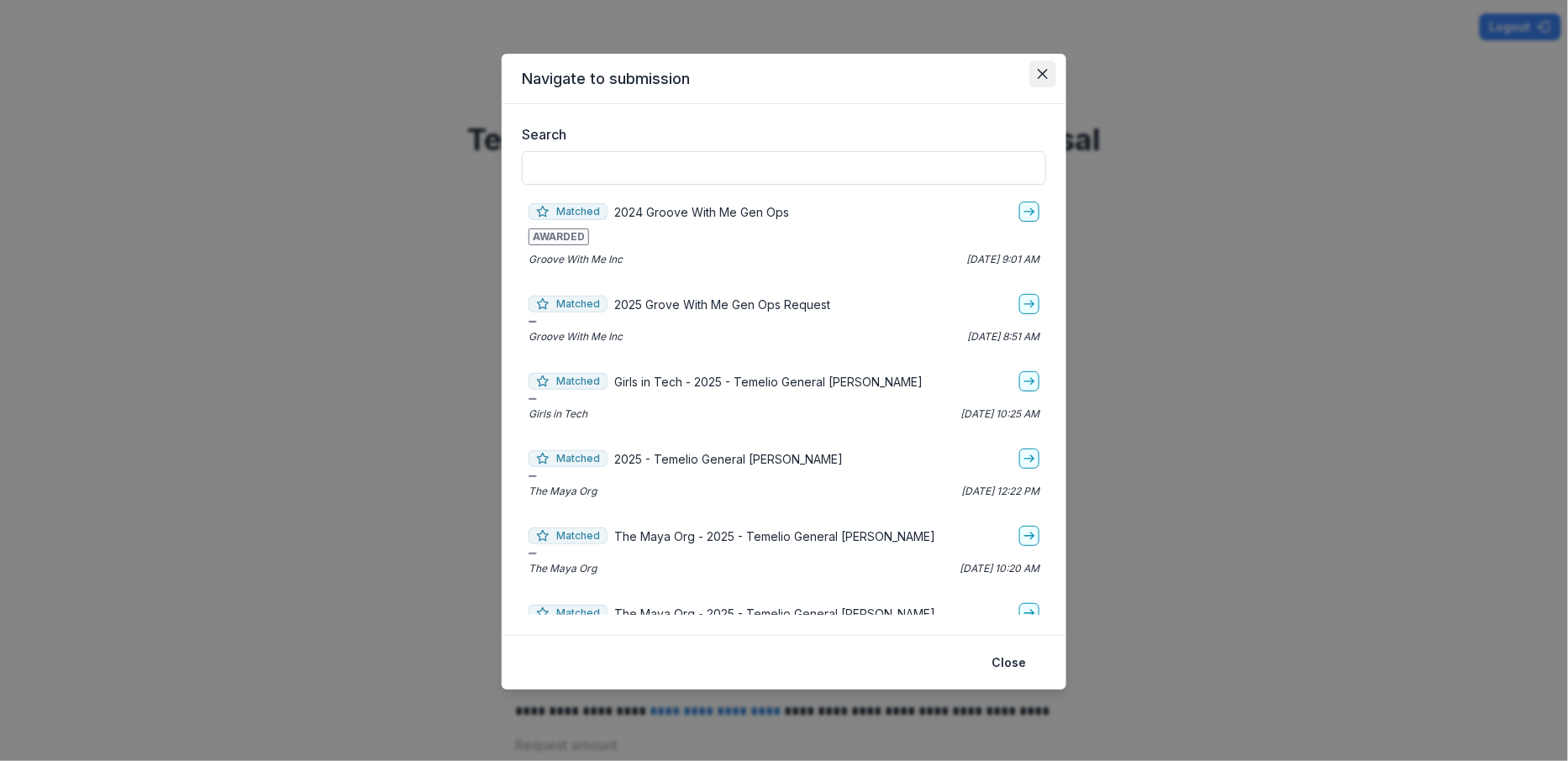
click at [1042, 75] on icon "Close" at bounding box center [1043, 74] width 10 height 10
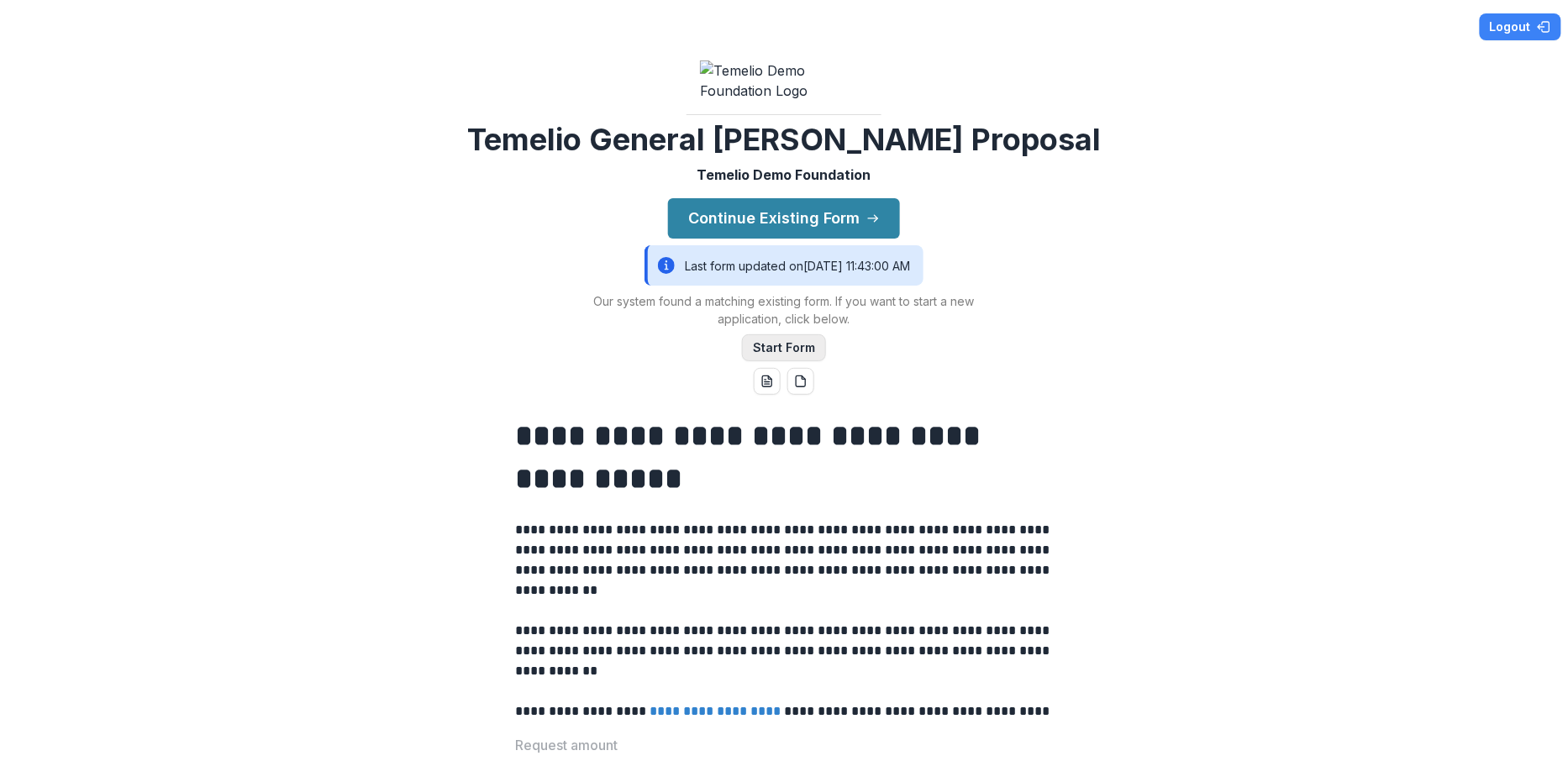
click at [773, 361] on button "Start Form" at bounding box center [783, 347] width 84 height 27
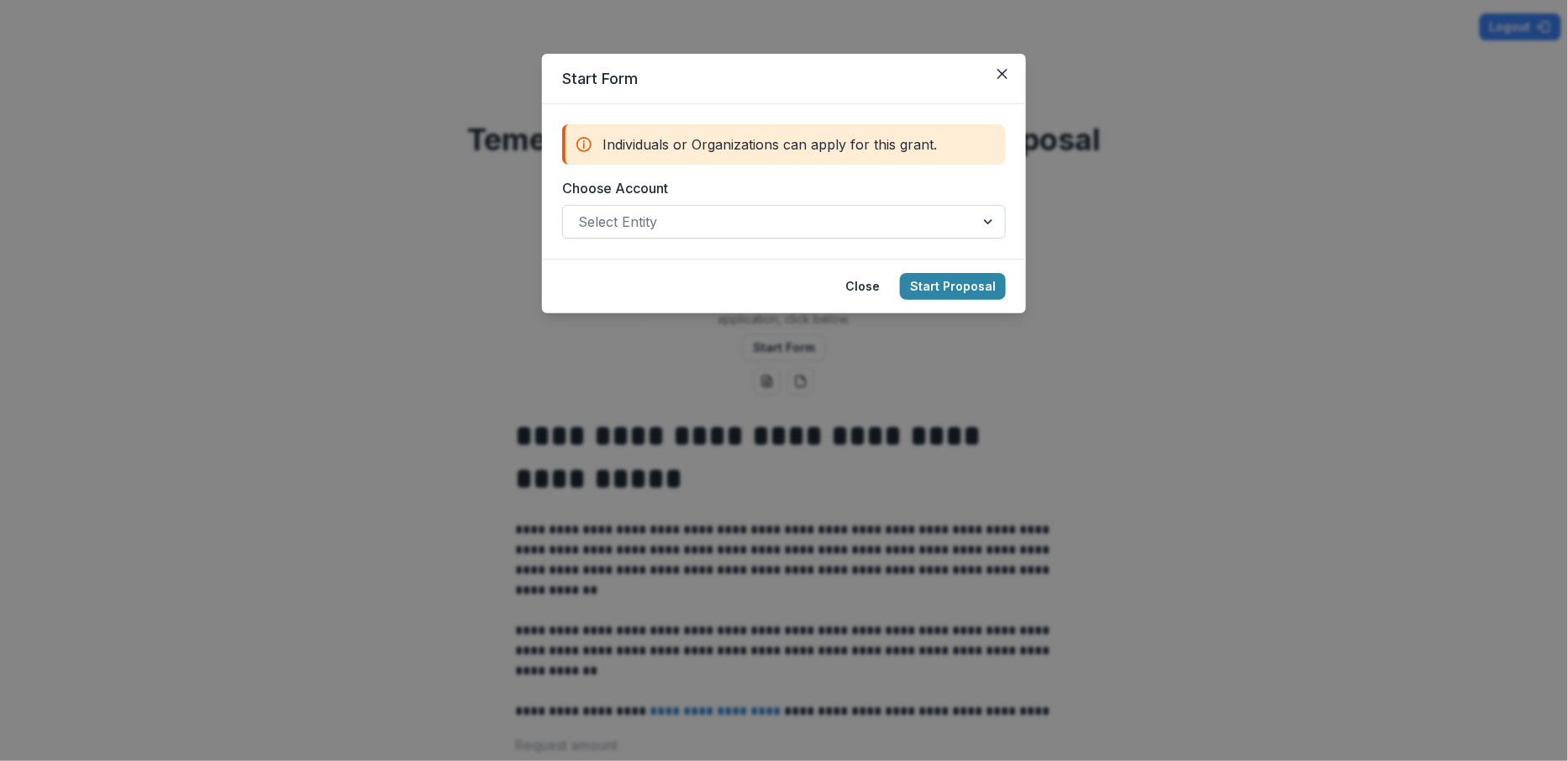
click at [720, 218] on div at bounding box center [768, 221] width 381 height 23
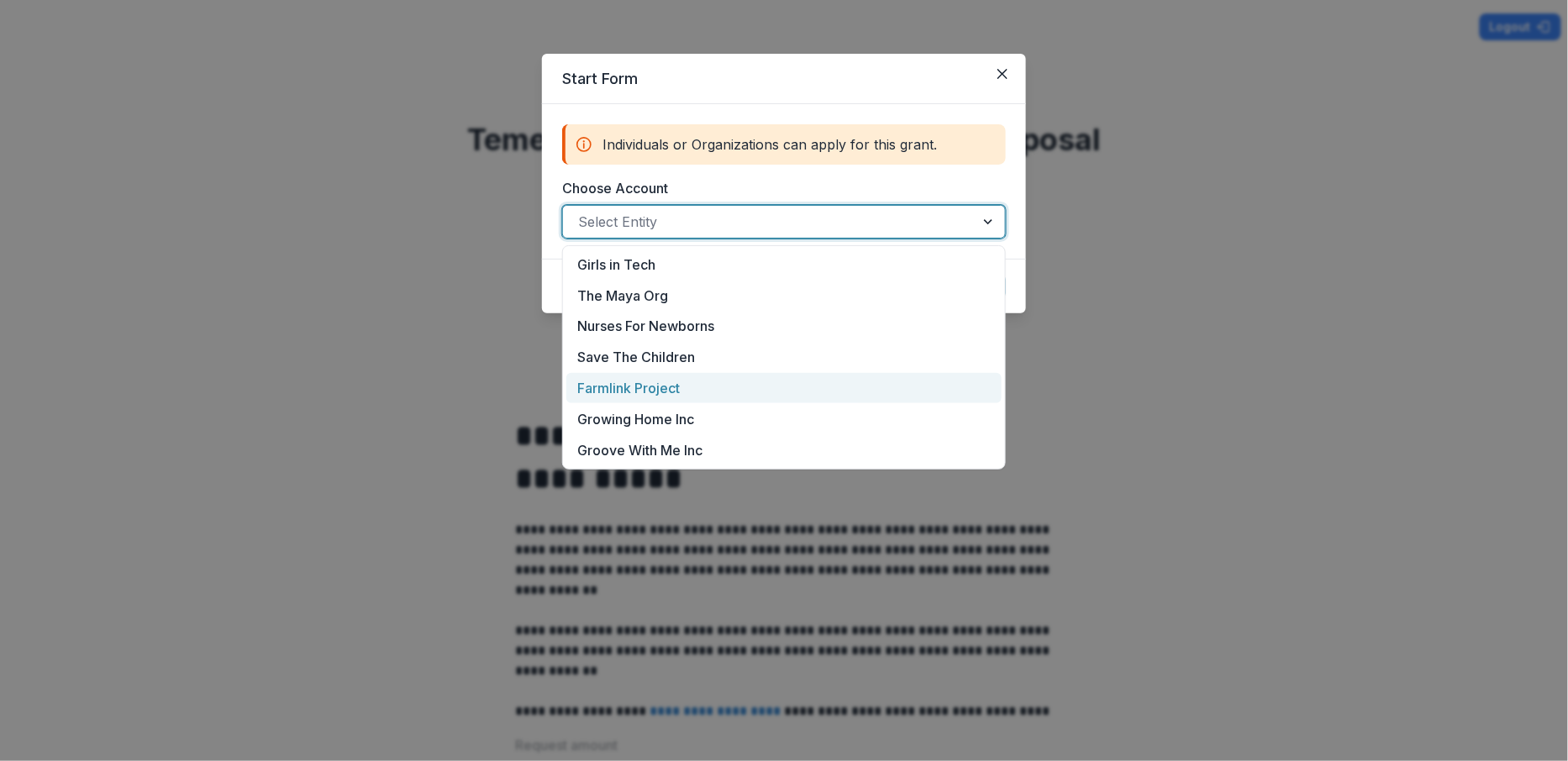
click at [670, 390] on div "Farmlink Project" at bounding box center [784, 389] width 435 height 31
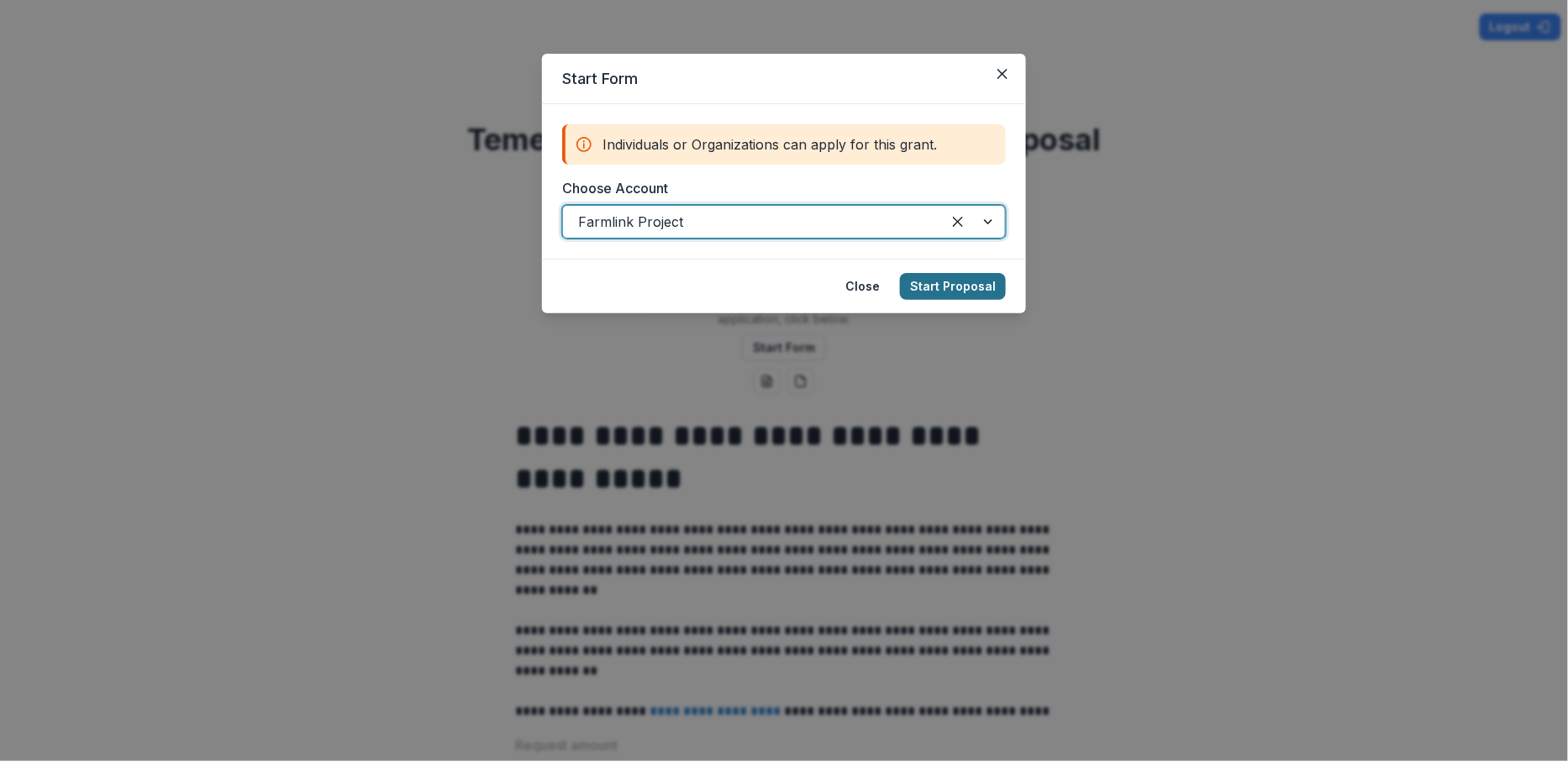
click at [947, 283] on button "Start Proposal" at bounding box center [953, 286] width 106 height 27
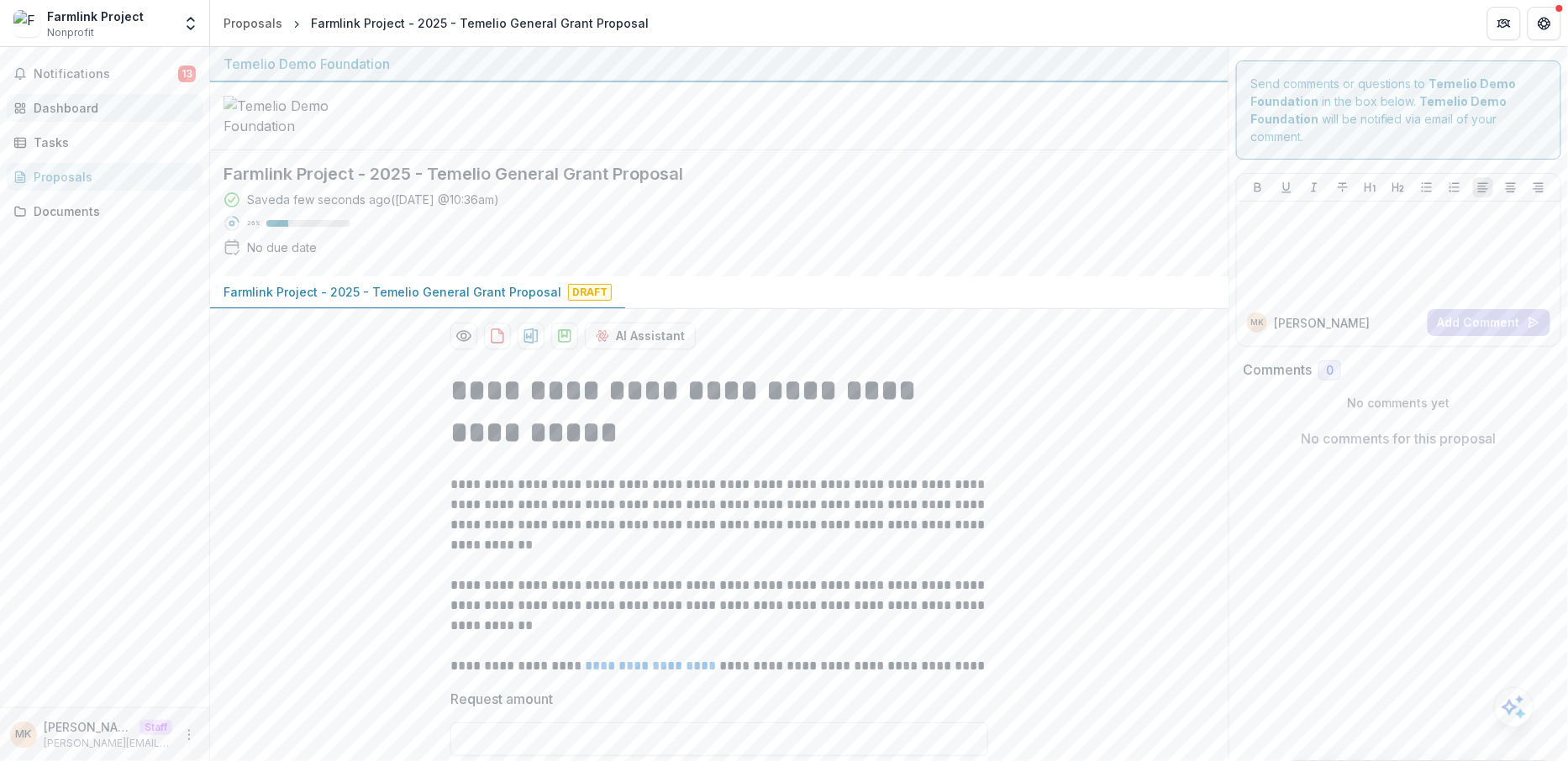
click at [125, 112] on div "Dashboard" at bounding box center [111, 107] width 155 height 17
